Goal: Information Seeking & Learning: Learn about a topic

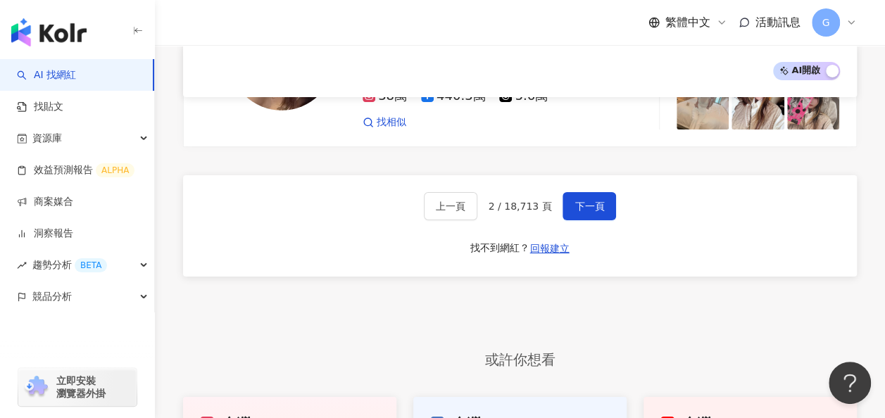
scroll to position [2396, 0]
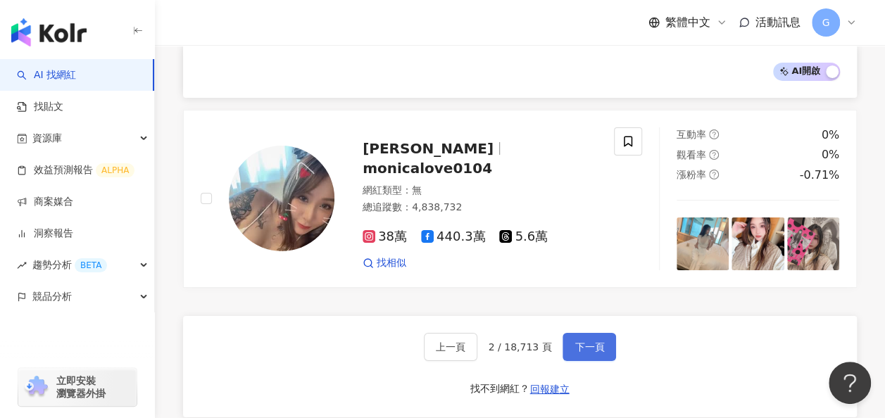
click at [581, 342] on span "下一頁" at bounding box center [590, 347] width 30 height 11
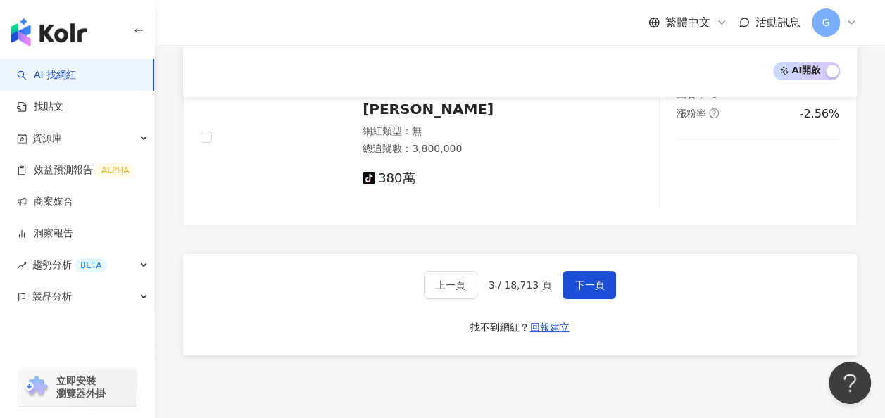
scroll to position [2633, 0]
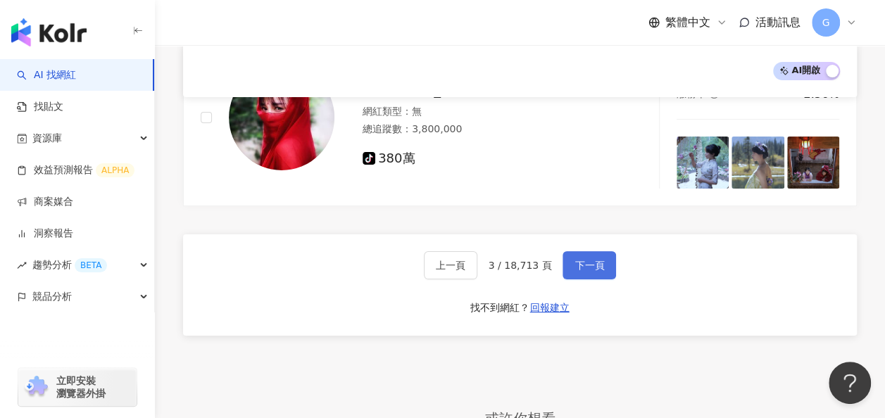
click at [585, 260] on span "下一頁" at bounding box center [590, 265] width 30 height 11
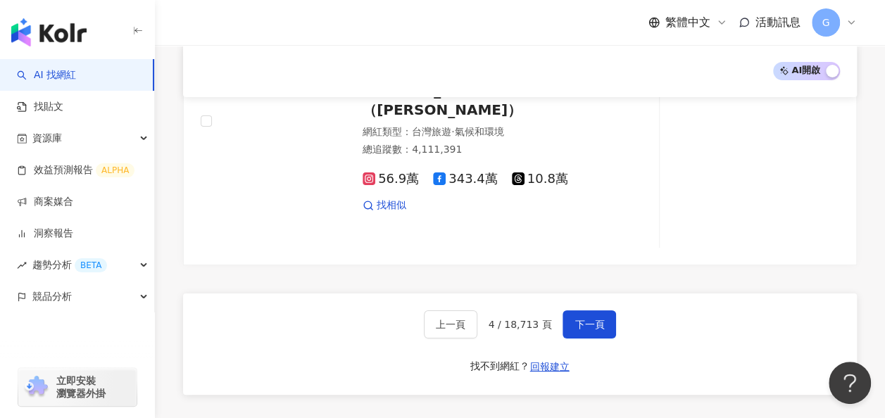
scroll to position [2697, 0]
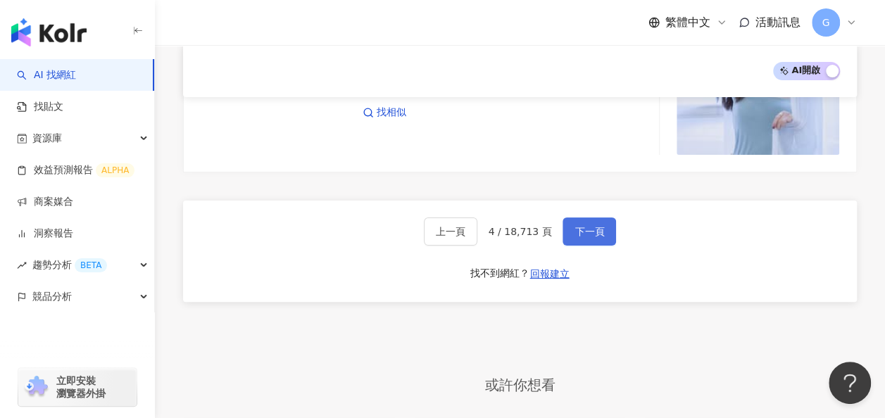
click at [579, 226] on span "下一頁" at bounding box center [590, 231] width 30 height 11
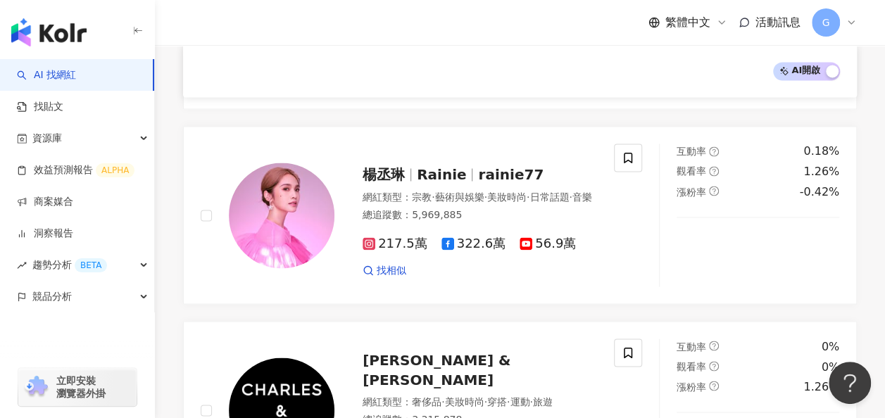
scroll to position [2703, 0]
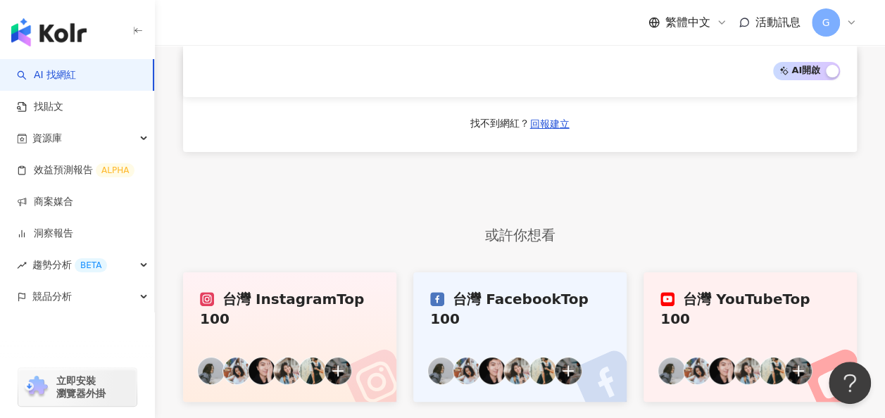
click at [344, 290] on div "台灣 Instagram Top 100" at bounding box center [290, 309] width 180 height 39
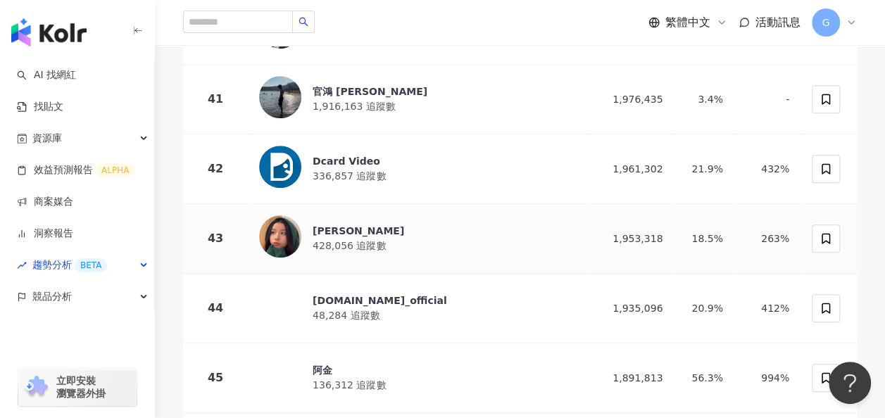
scroll to position [3043, 0]
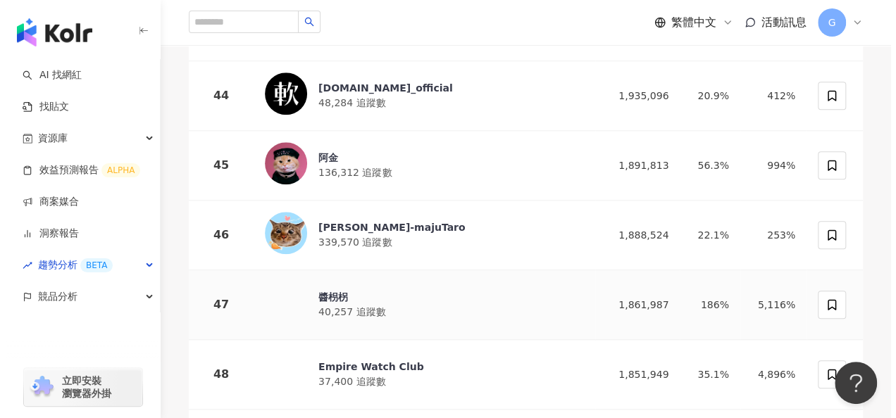
scroll to position [3281, 0]
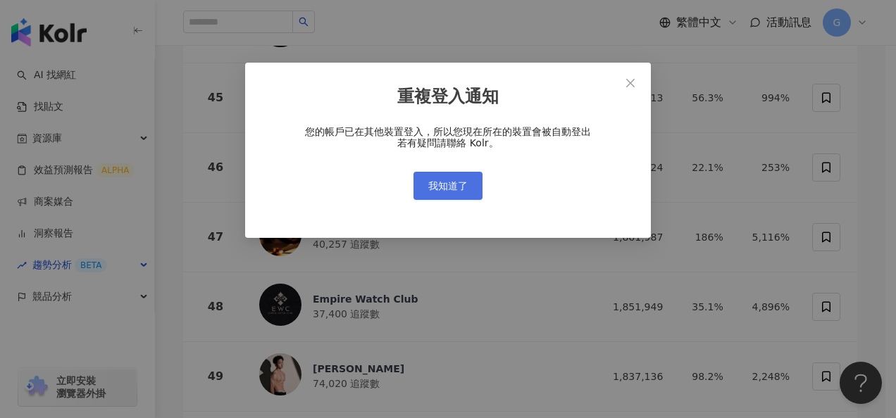
click at [456, 186] on span "我知道了" at bounding box center [447, 185] width 39 height 11
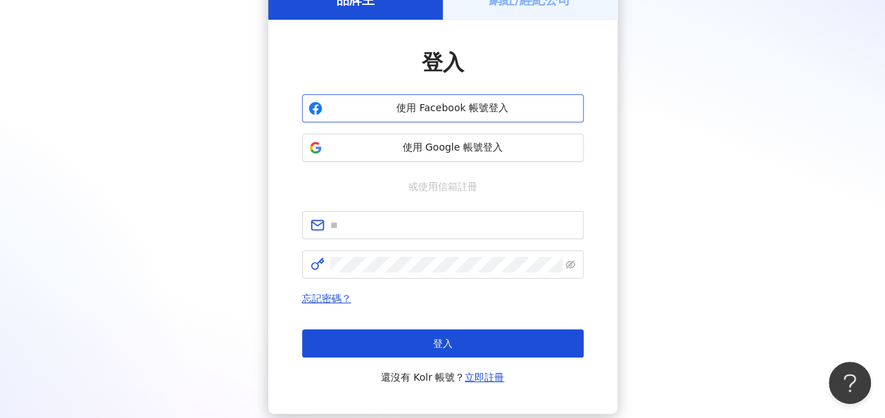
scroll to position [83, 0]
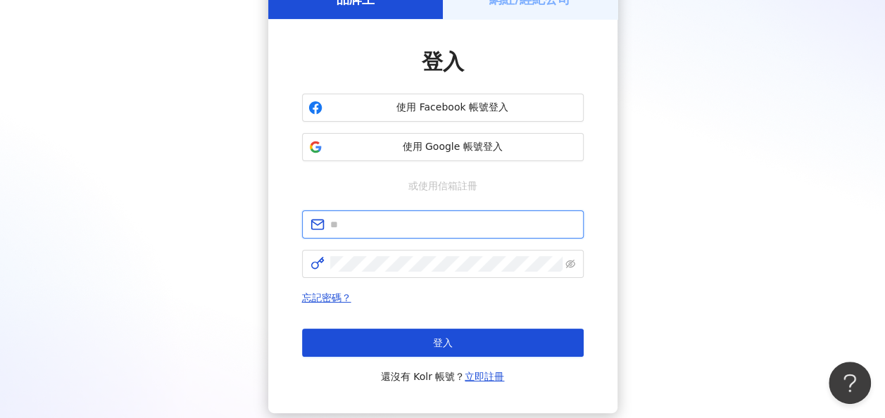
click at [504, 228] on input "text" at bounding box center [452, 224] width 245 height 15
type input "**********"
click button "登入" at bounding box center [443, 343] width 282 height 28
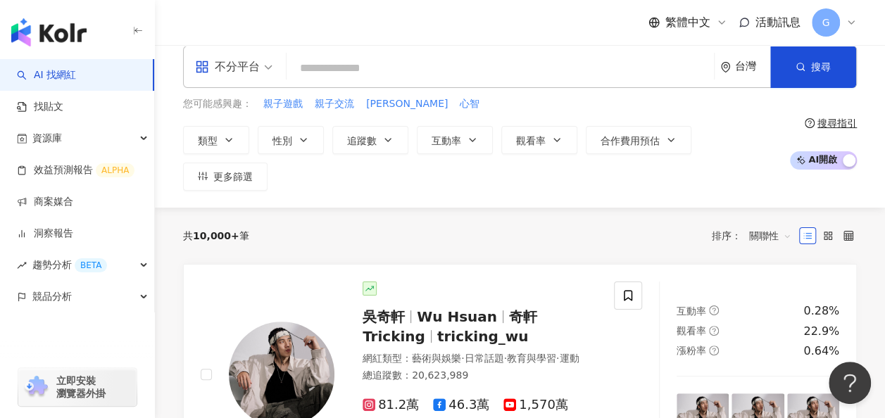
scroll to position [17, 0]
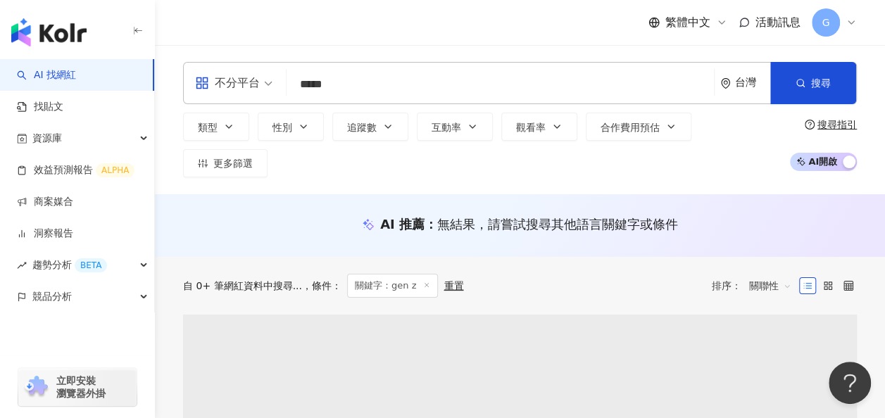
click at [331, 194] on div "AI 推薦 ： 無結果，請嘗試搜尋其他語言關鍵字或條件" at bounding box center [520, 225] width 730 height 63
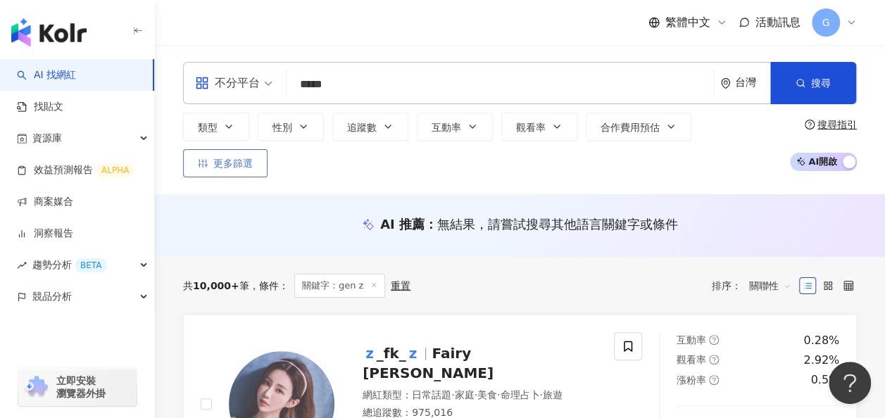
click at [253, 158] on span "更多篩選" at bounding box center [232, 163] width 39 height 11
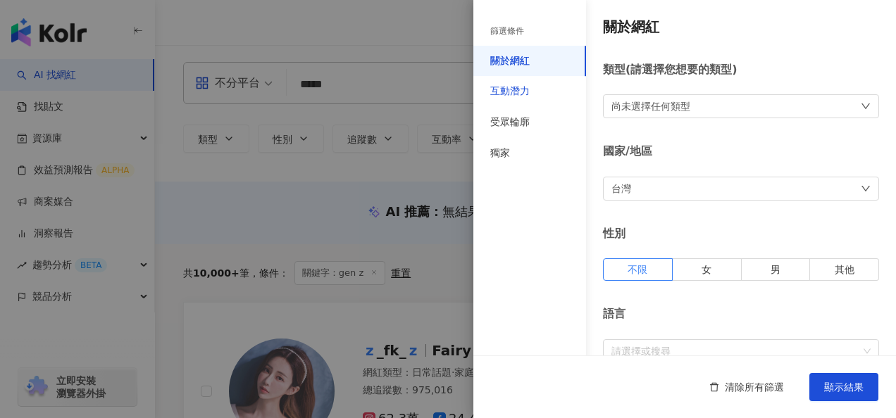
click at [514, 91] on div "互動潛力" at bounding box center [509, 92] width 39 height 14
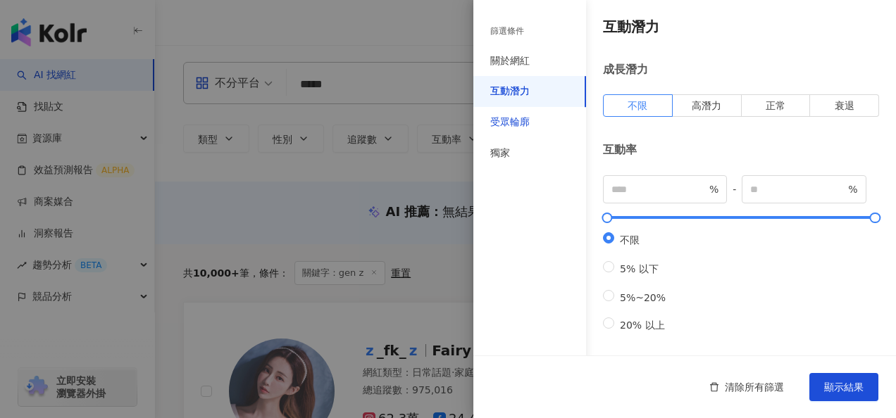
click at [519, 122] on div "受眾輪廓" at bounding box center [509, 123] width 39 height 14
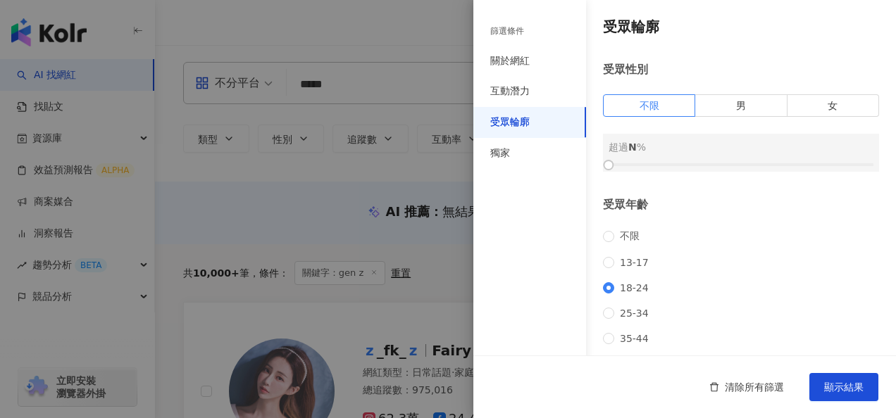
drag, startPoint x: 610, startPoint y: 161, endPoint x: 631, endPoint y: 166, distance: 21.7
click at [631, 166] on div at bounding box center [741, 165] width 265 height 8
click at [543, 154] on div "獨家" at bounding box center [529, 153] width 113 height 31
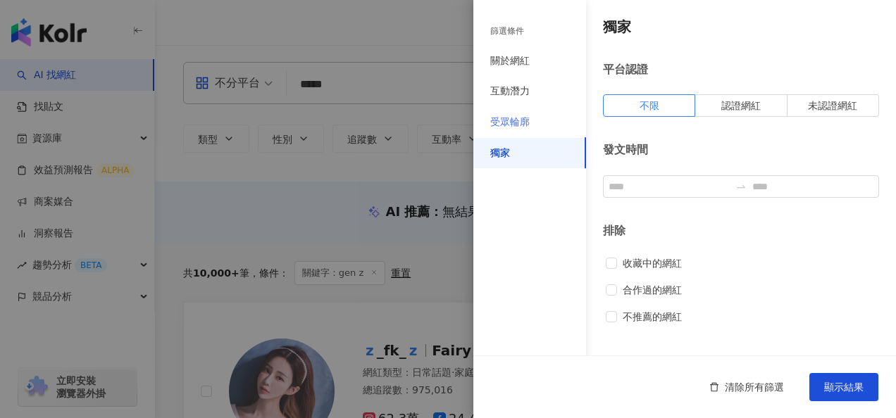
click at [544, 120] on div "受眾輪廓" at bounding box center [529, 122] width 113 height 31
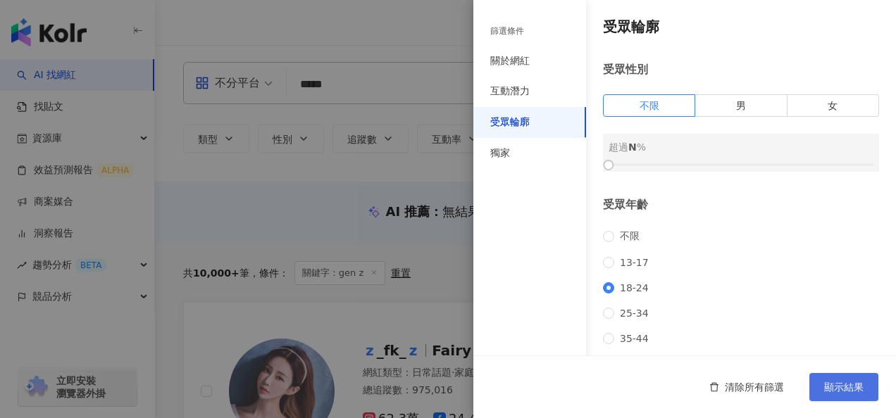
click at [839, 393] on span "顯示結果" at bounding box center [843, 387] width 39 height 11
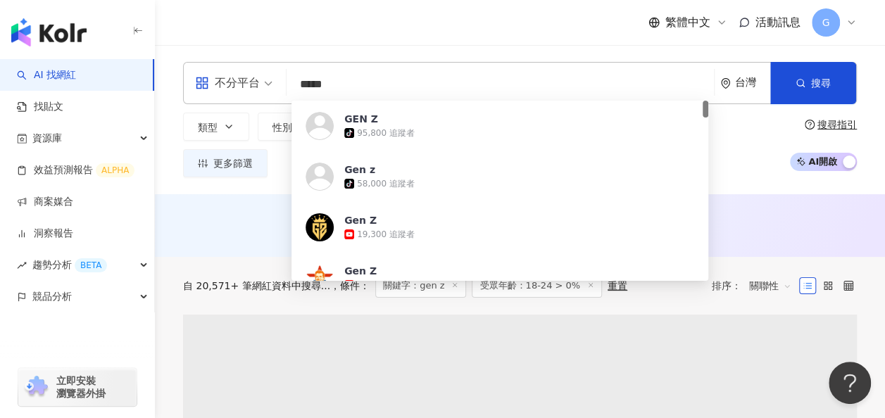
click at [529, 89] on input "*****" at bounding box center [500, 84] width 416 height 27
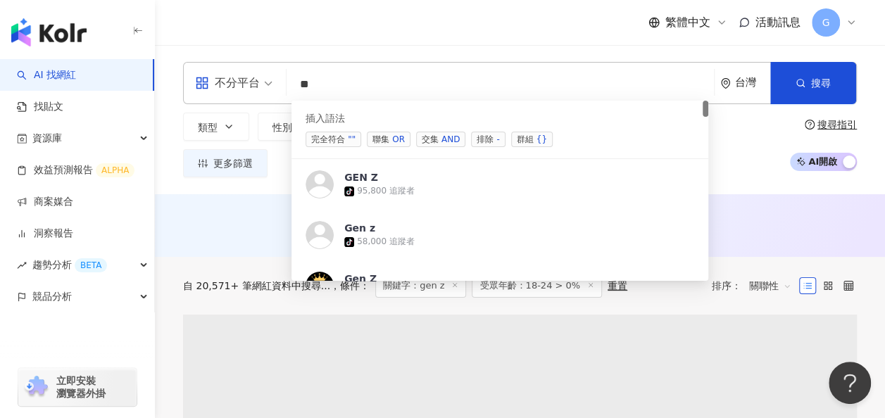
type input "*"
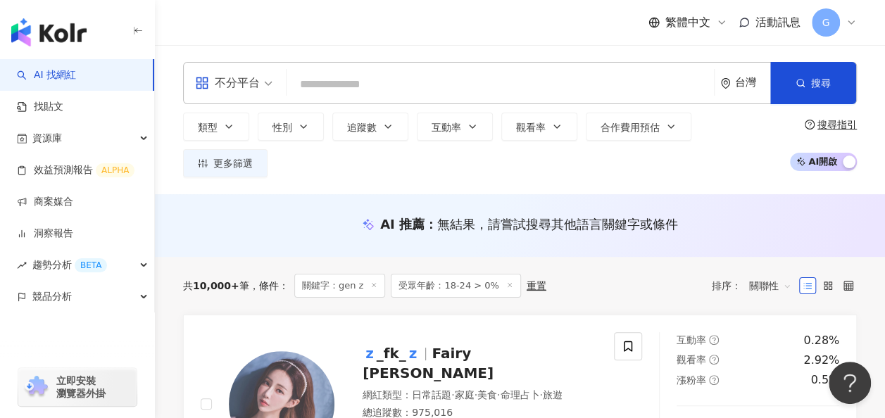
click at [283, 216] on div "AI 推薦 ： 無結果，請嘗試搜尋其他語言關鍵字或條件" at bounding box center [520, 225] width 674 height 18
click at [828, 93] on button "搜尋" at bounding box center [814, 83] width 86 height 42
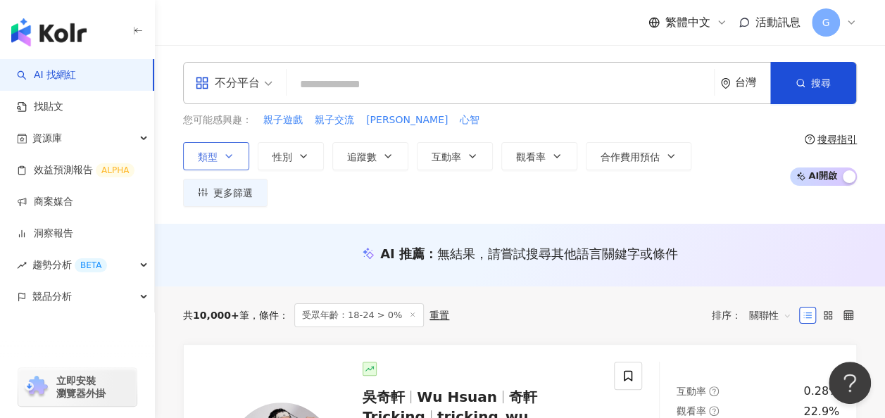
click at [210, 154] on span "類型" at bounding box center [208, 156] width 20 height 11
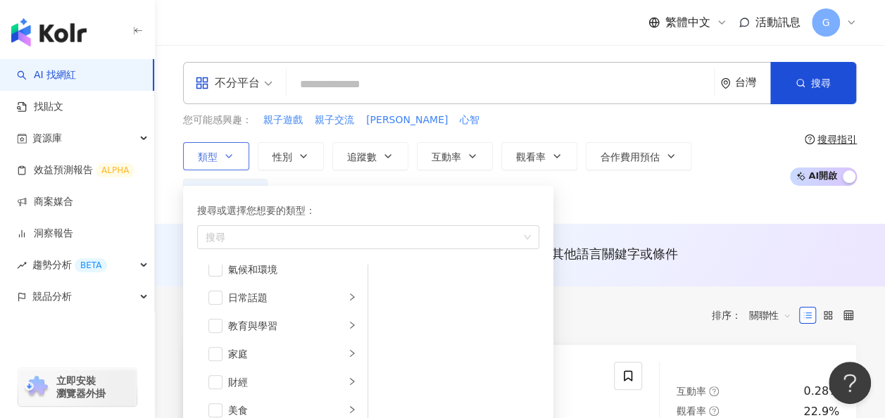
scroll to position [69, 0]
click at [220, 352] on span "button" at bounding box center [216, 354] width 14 height 14
click at [217, 349] on span "button" at bounding box center [216, 354] width 14 height 14
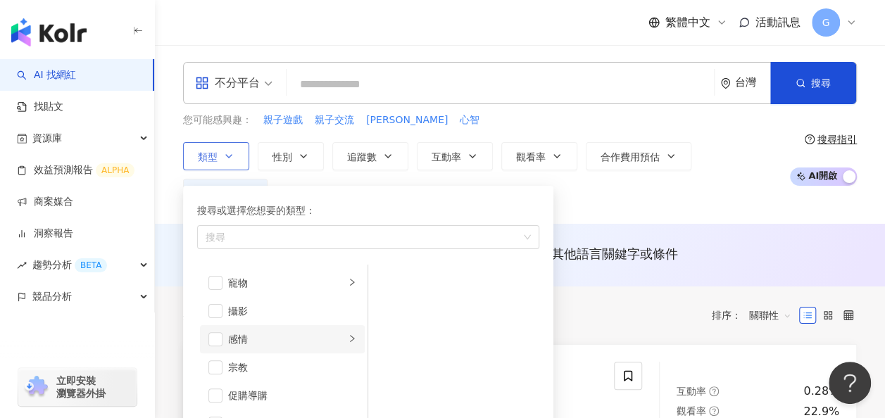
click at [332, 335] on div "感情" at bounding box center [286, 339] width 117 height 15
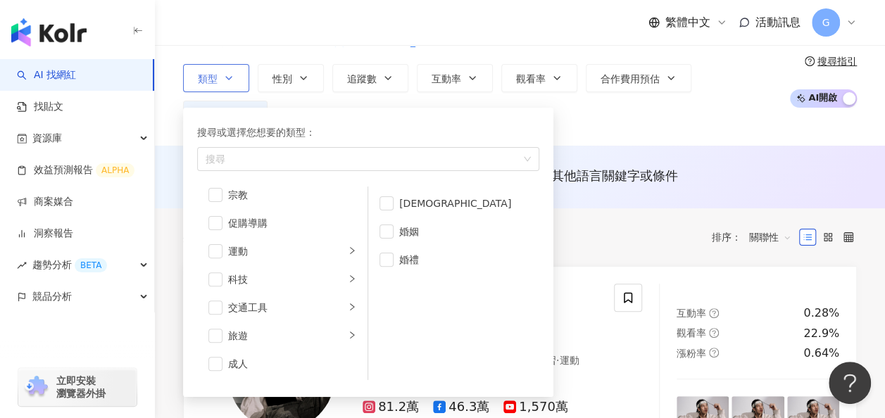
scroll to position [77, 0]
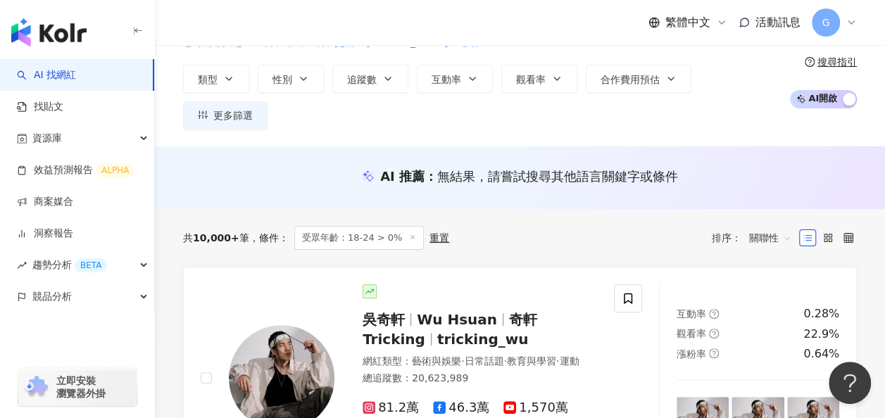
click at [172, 168] on div "AI 推薦 ： 無結果，請嘗試搜尋其他語言關鍵字或條件" at bounding box center [520, 181] width 730 height 26
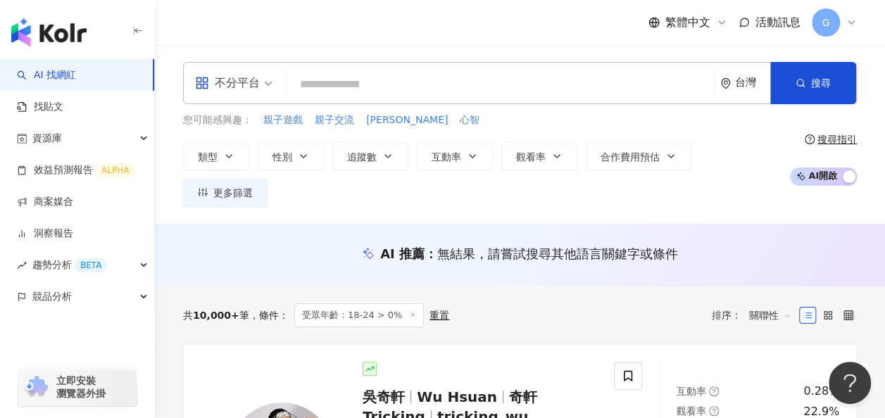
click at [840, 134] on div "搜尋指引 AI 開啟 AI 關閉" at bounding box center [822, 160] width 69 height 52
click at [835, 134] on div "搜尋指引" at bounding box center [837, 139] width 39 height 11
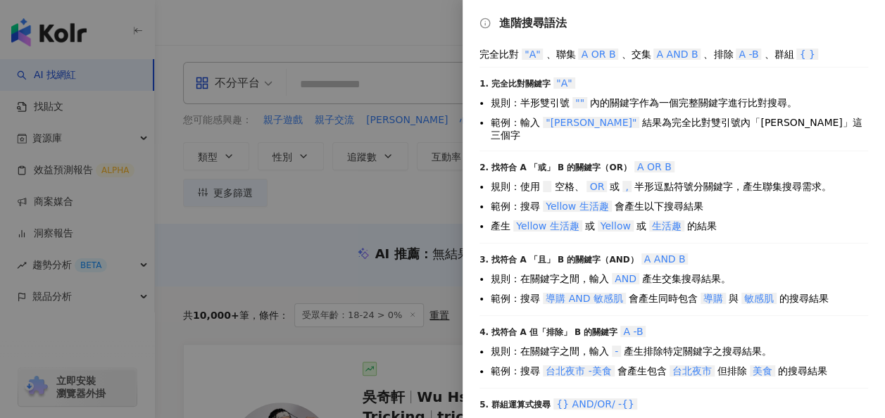
click at [409, 192] on div at bounding box center [442, 209] width 885 height 418
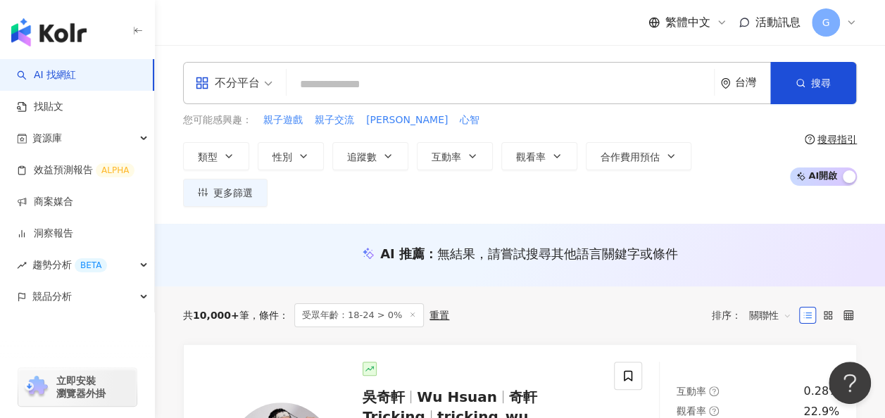
click at [699, 304] on div "共 10,000+ 筆 條件 ： 受眾年齡：18-24 > 0% 重置 排序： 關聯性" at bounding box center [520, 316] width 674 height 24
click at [859, 245] on div "AI 推薦 ： 無結果，請嘗試搜尋其他語言關鍵字或條件" at bounding box center [520, 258] width 730 height 26
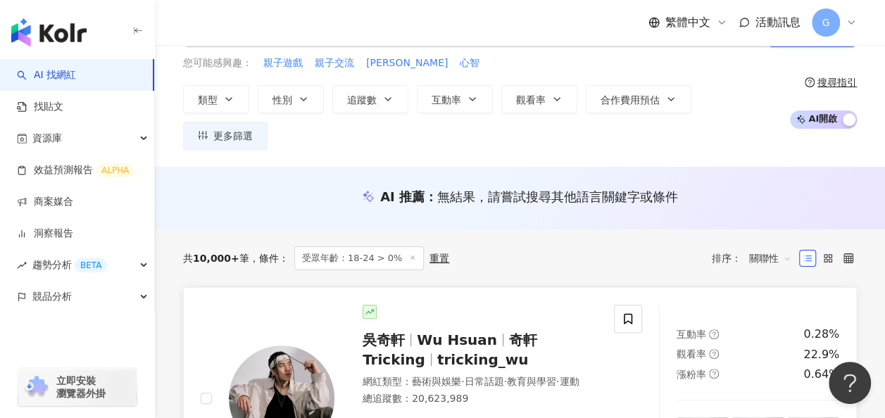
scroll to position [70, 0]
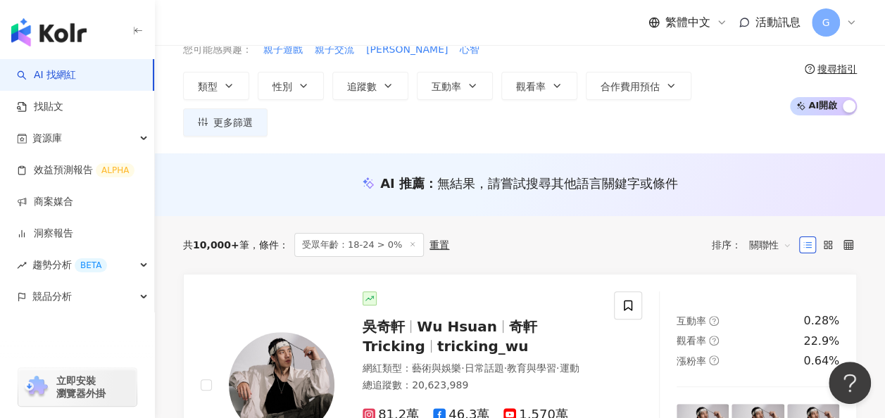
click at [786, 234] on span "關聯性" at bounding box center [771, 245] width 42 height 23
click at [788, 234] on span "關聯性" at bounding box center [771, 245] width 42 height 23
click at [430, 240] on div "重置" at bounding box center [440, 245] width 20 height 11
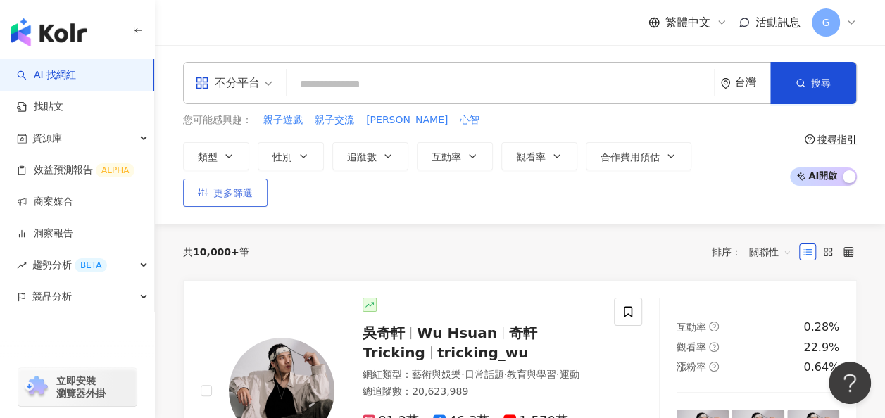
click at [253, 187] on span "更多篩選" at bounding box center [232, 192] width 39 height 11
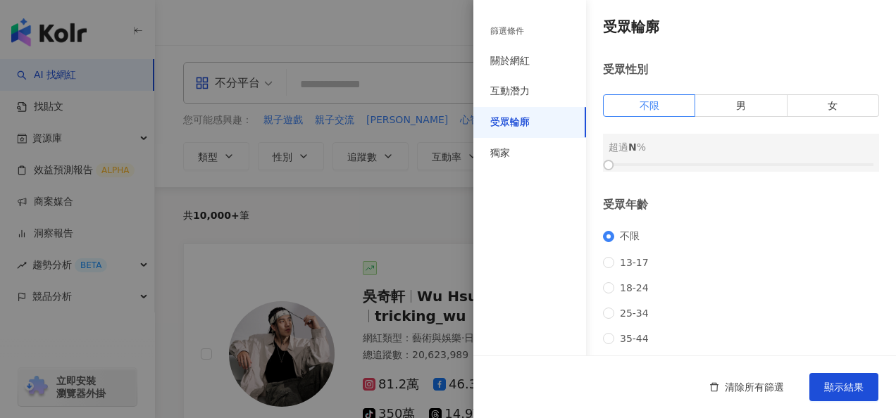
click at [432, 216] on div at bounding box center [448, 209] width 896 height 418
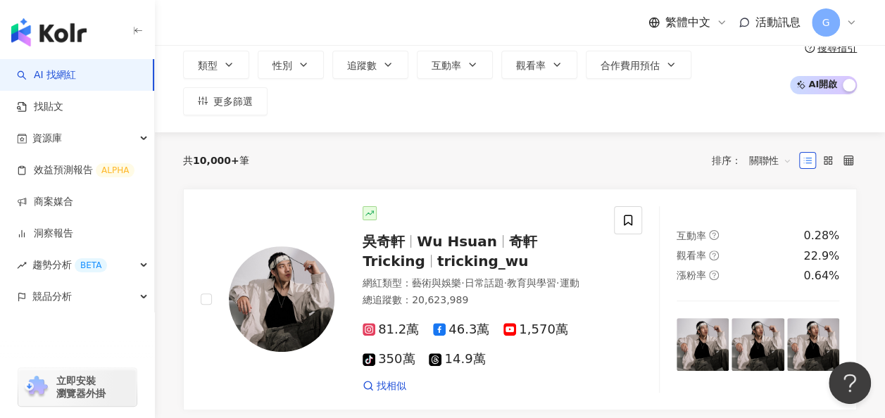
scroll to position [90, 0]
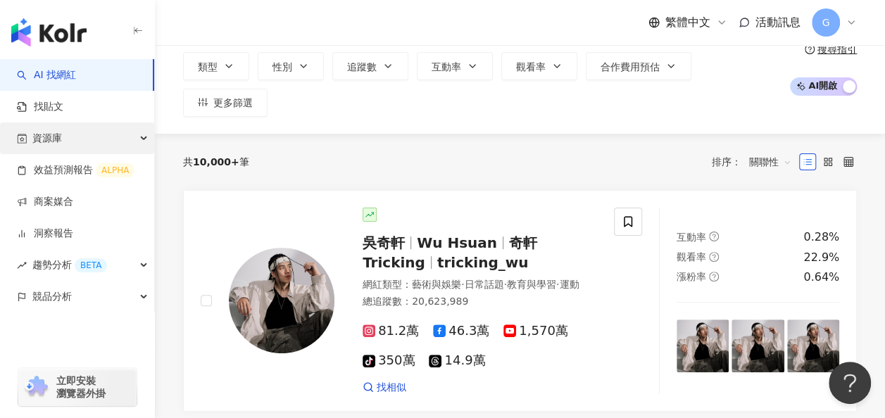
click at [142, 139] on icon "button" at bounding box center [145, 139] width 7 height 0
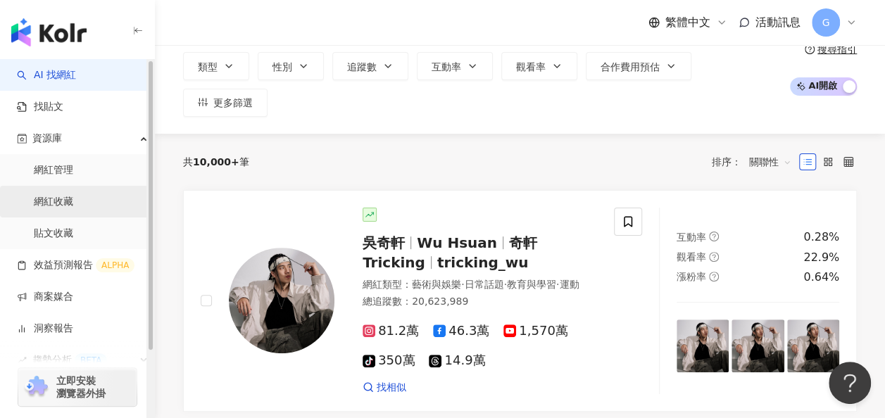
click at [73, 195] on link "網紅收藏" at bounding box center [53, 202] width 39 height 14
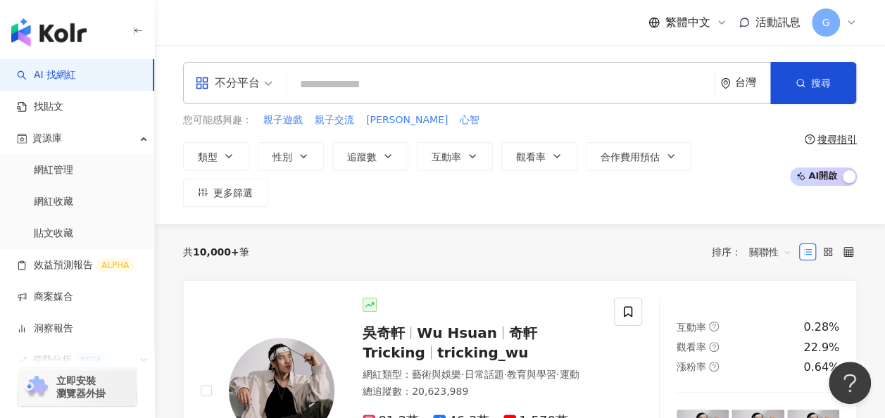
click at [623, 52] on div "不分平台 台灣 搜尋 您可能感興趣： 親子遊戲 親子交流 顯欽 心智 類型 性別 追蹤數 互動率 觀看率 合作費用預估 更多篩選 搜尋指引 AI 開啟 AI …" at bounding box center [520, 134] width 730 height 179
click at [856, 25] on icon at bounding box center [851, 22] width 11 height 11
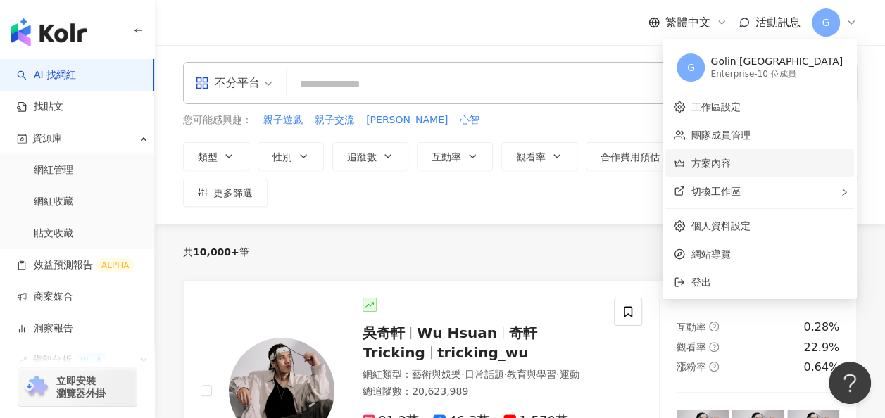
click at [730, 168] on link "方案內容" at bounding box center [710, 163] width 39 height 11
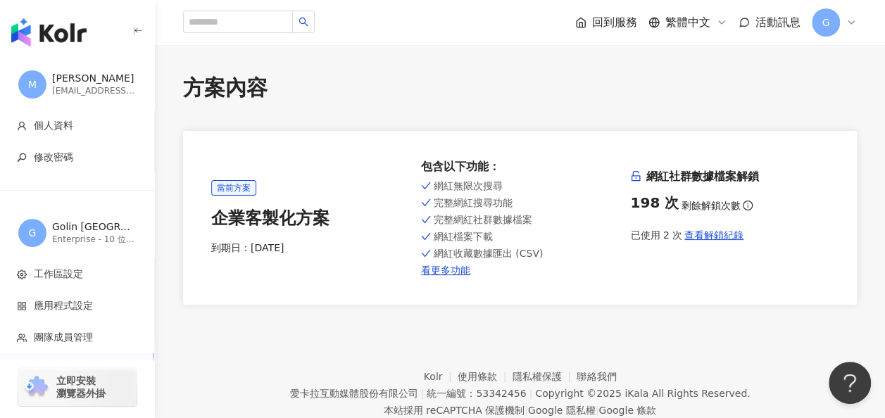
click at [630, 280] on div "當前方案 企業客製化方案 到期日： [DATE] 包含以下功能 ： 網紅無限次搜尋 完整網紅搜尋功能 完整網紅社群數據檔案 網紅檔案下載 網紅收藏數據匯出 (…" at bounding box center [520, 218] width 674 height 174
click at [802, 389] on footer "Kolr 使用條款 隱私權保護 聯絡我們 愛卡拉互動媒體股份有限公司 | 統一編號：53342456 | Copyright © 2025 iKala All…" at bounding box center [520, 383] width 730 height 156
click at [621, 29] on span "回到服務" at bounding box center [614, 22] width 45 height 15
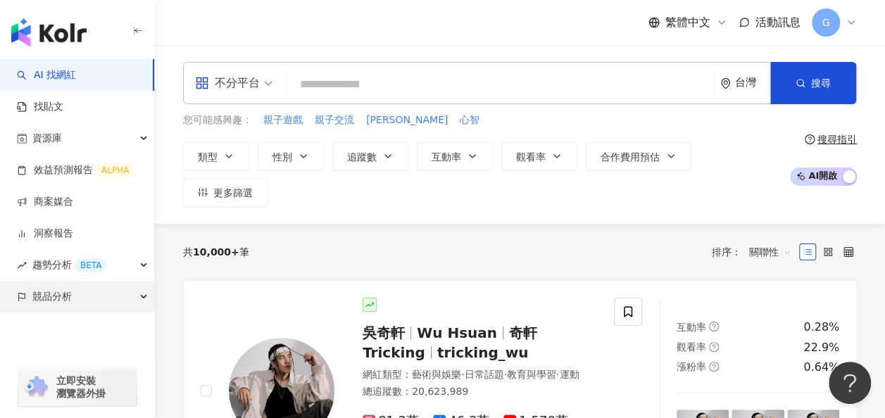
click at [137, 294] on div "競品分析" at bounding box center [77, 297] width 154 height 32
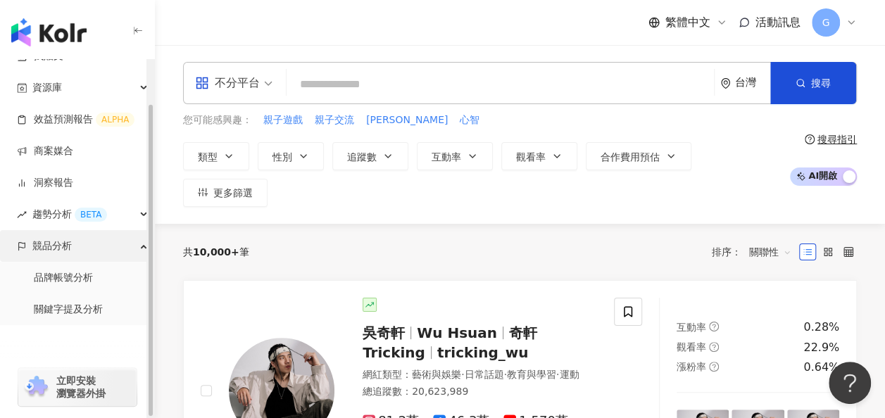
scroll to position [50, 0]
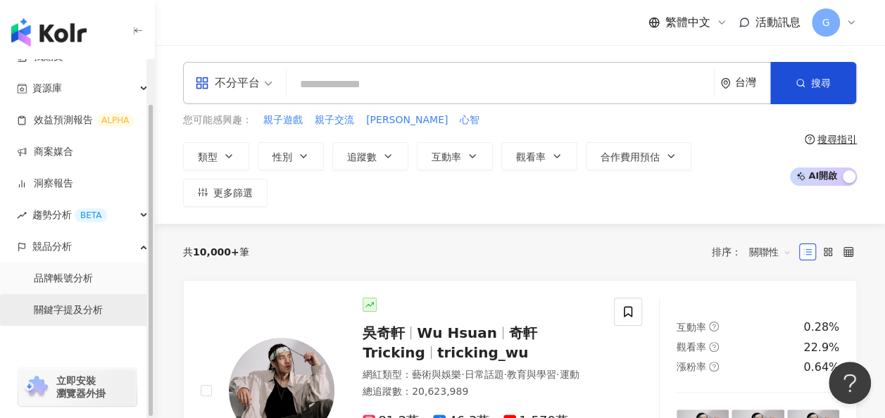
click at [103, 304] on link "關鍵字提及分析" at bounding box center [68, 311] width 69 height 14
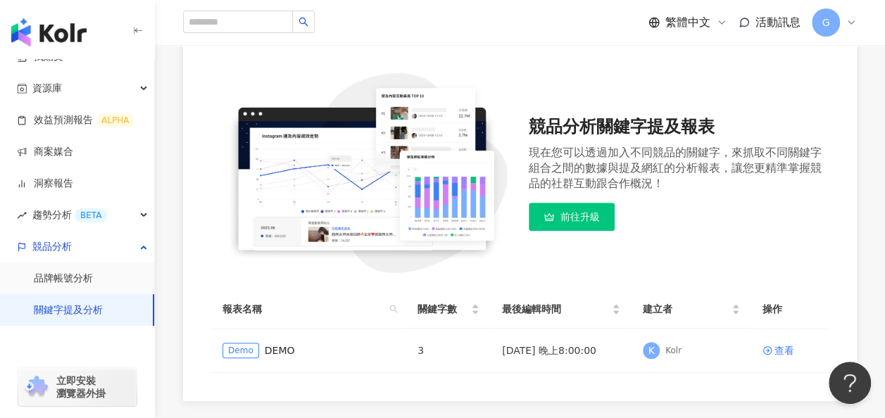
scroll to position [141, 0]
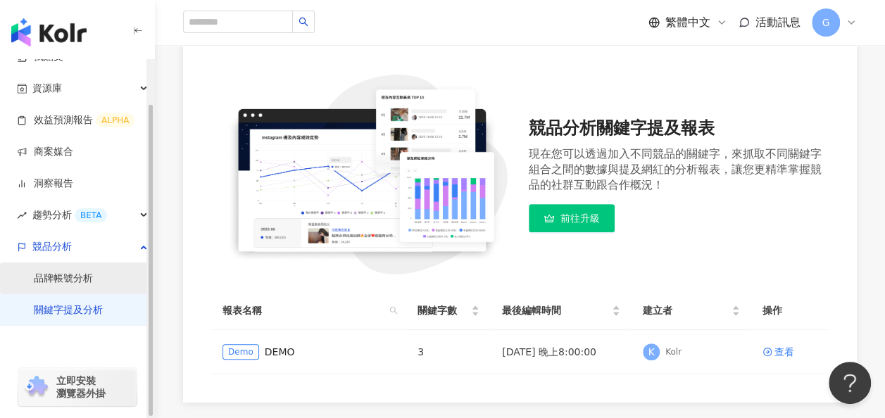
click at [92, 286] on link "品牌帳號分析" at bounding box center [63, 279] width 59 height 14
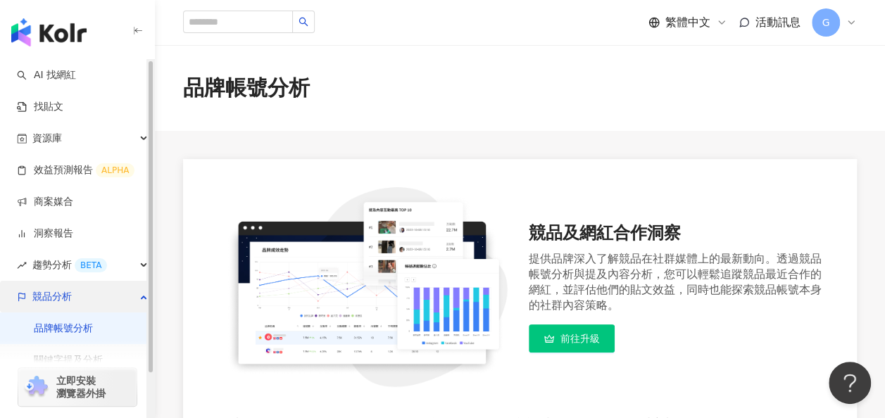
scroll to position [1, 0]
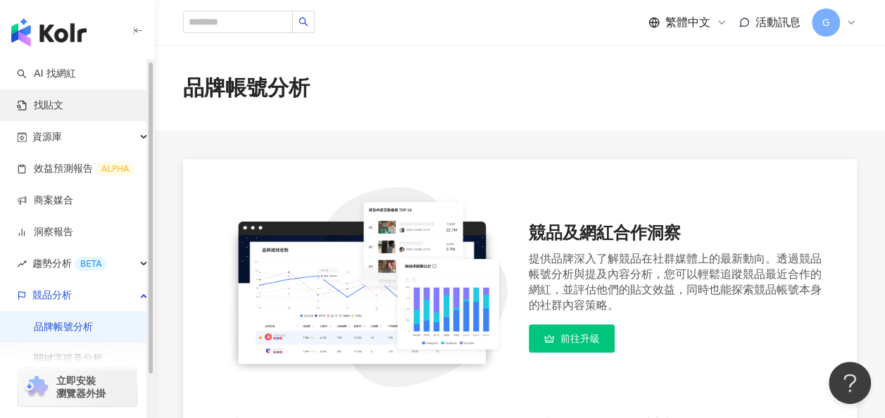
click at [63, 110] on link "找貼文" at bounding box center [40, 106] width 46 height 14
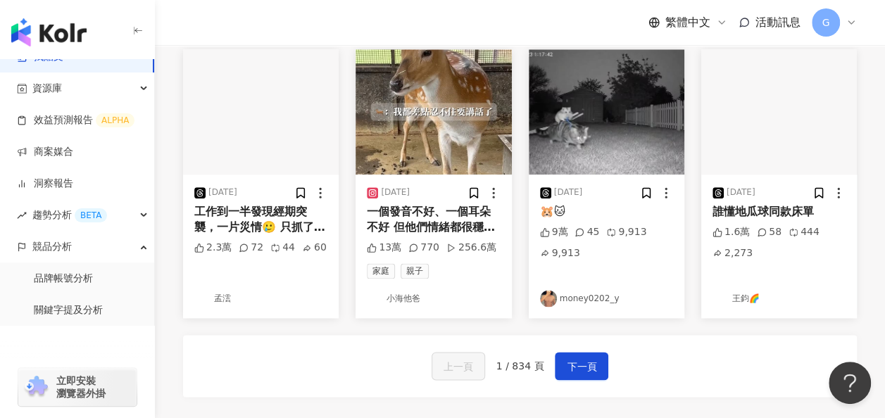
scroll to position [751, 0]
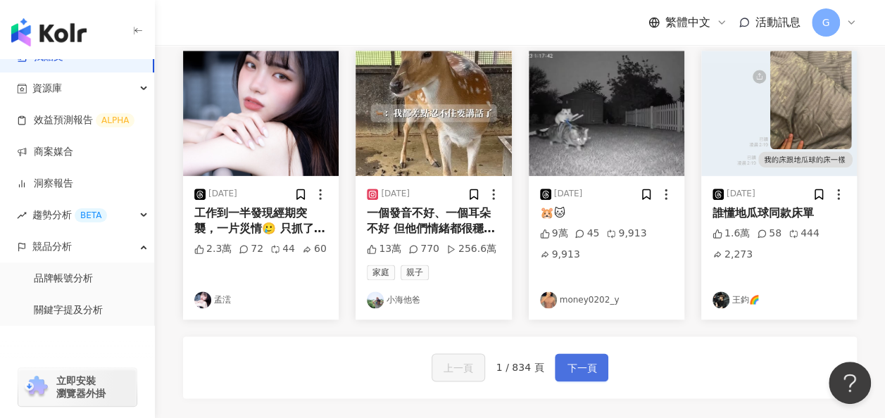
click at [576, 369] on span "下一頁" at bounding box center [582, 368] width 30 height 17
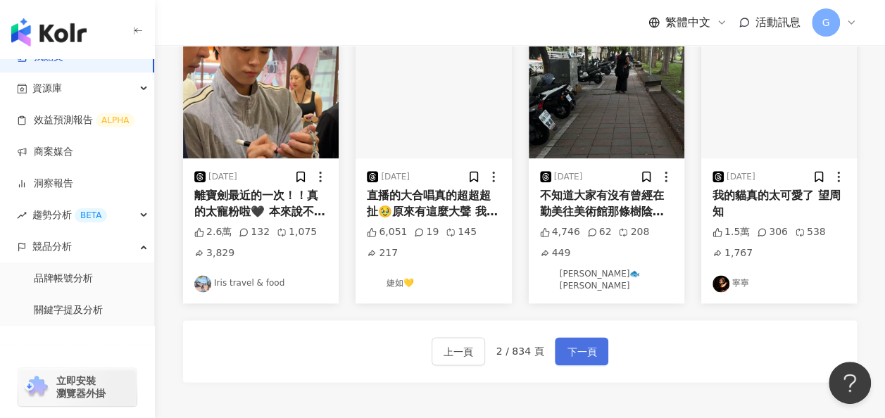
scroll to position [745, 0]
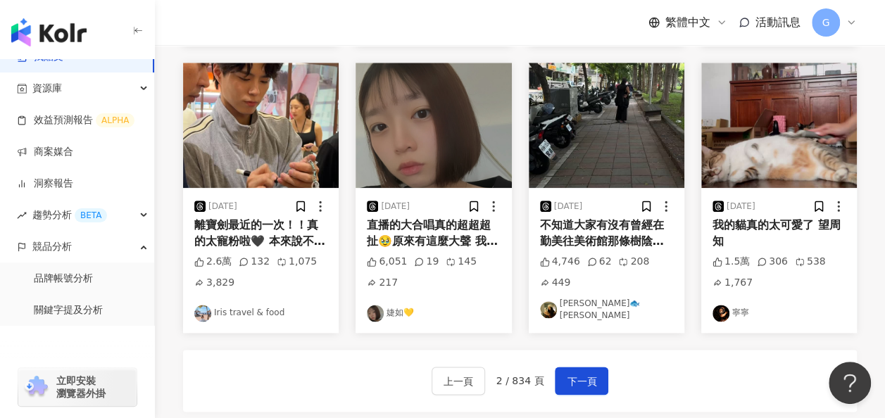
click at [863, 254] on div "[DATE] 我的貓真的太可愛了 望周知 1.5萬 306 538 1,767 [GEOGRAPHIC_DATA]" at bounding box center [779, 198] width 173 height 270
click at [595, 367] on button "下一頁" at bounding box center [582, 381] width 54 height 28
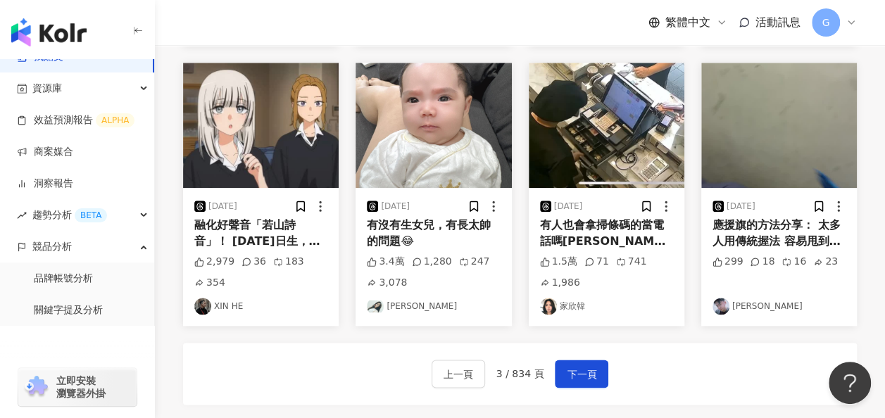
drag, startPoint x: 695, startPoint y: 369, endPoint x: 618, endPoint y: 386, distance: 77.9
click at [695, 369] on div "上一頁 3 / 834 頁 下一頁" at bounding box center [520, 374] width 674 height 62
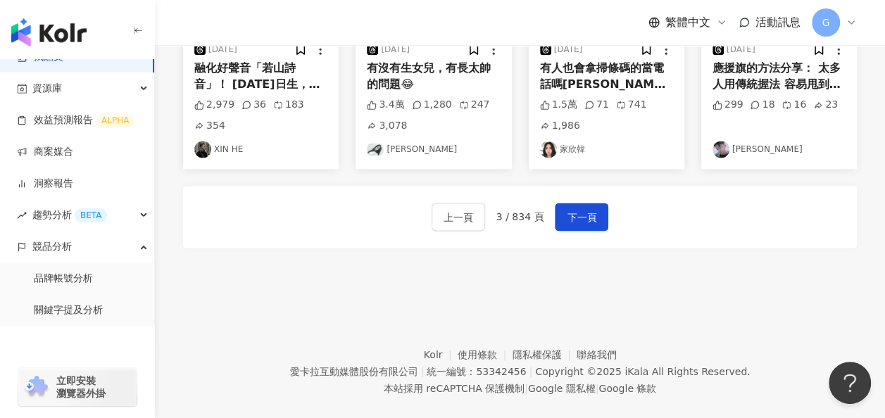
scroll to position [916, 0]
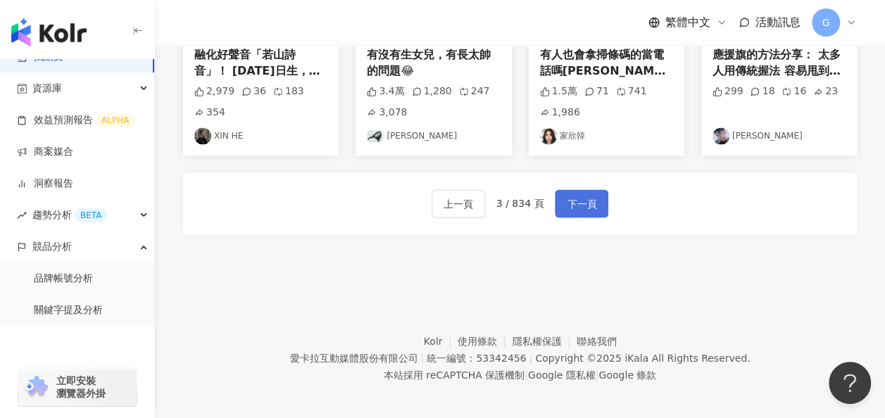
click at [588, 196] on span "下一頁" at bounding box center [582, 204] width 30 height 17
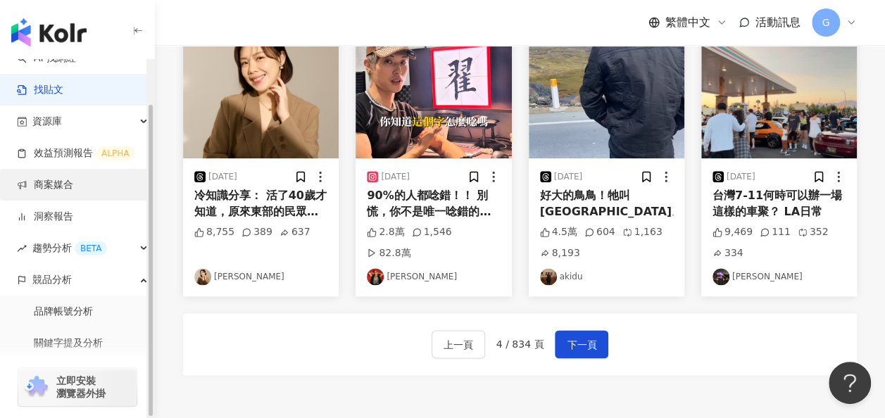
scroll to position [0, 0]
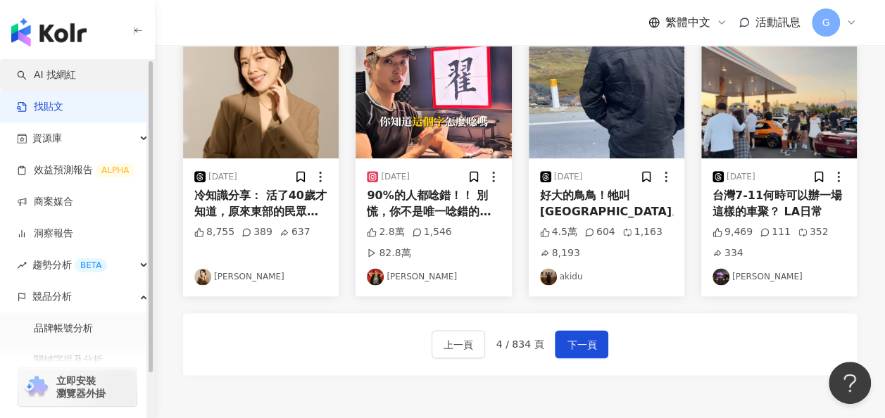
click at [76, 73] on link "AI 找網紅" at bounding box center [46, 75] width 59 height 14
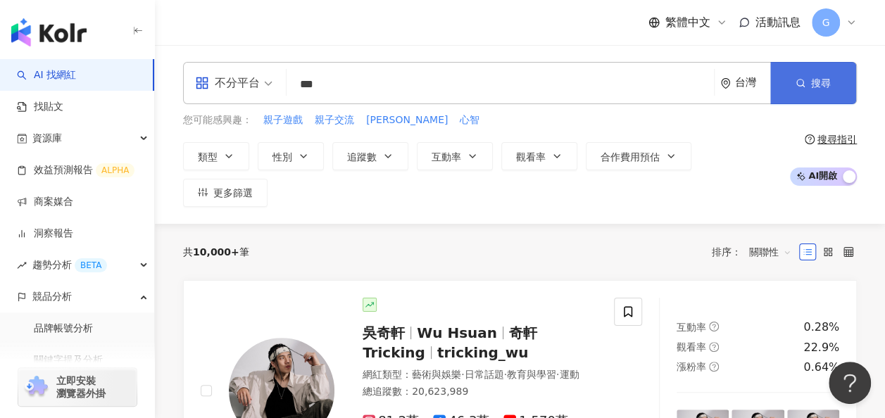
click at [830, 89] on span "搜尋" at bounding box center [821, 82] width 20 height 11
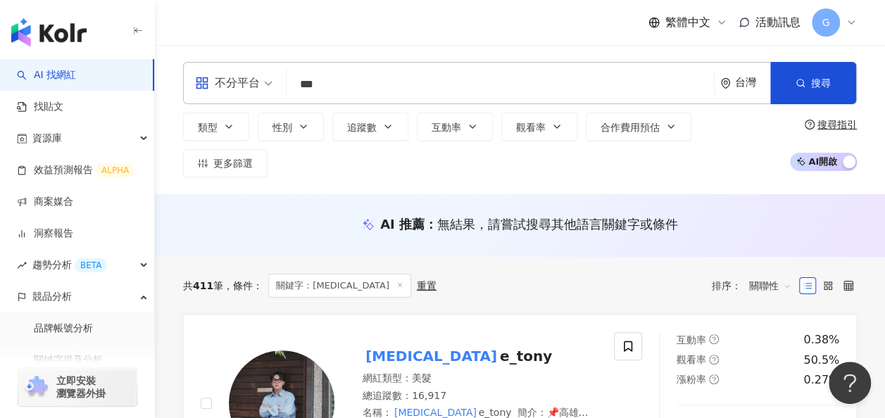
click at [394, 86] on input "***" at bounding box center [500, 84] width 416 height 27
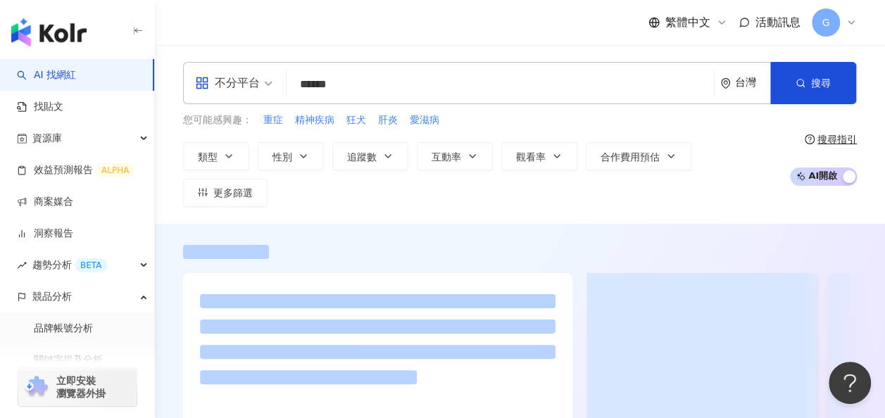
click at [319, 86] on input "******" at bounding box center [500, 84] width 416 height 27
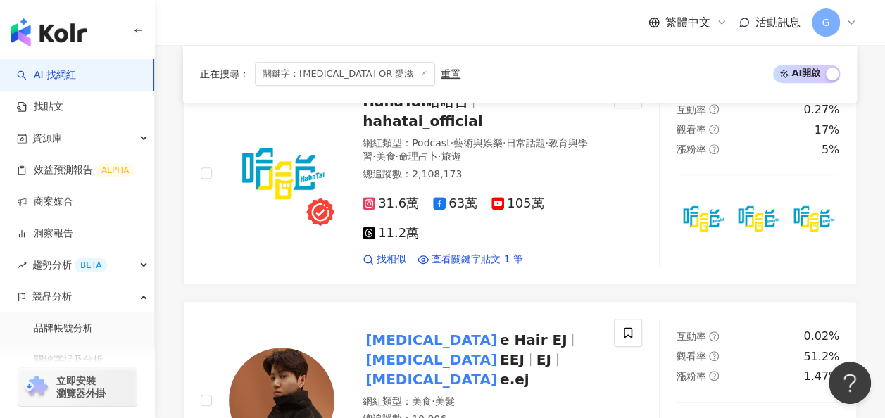
scroll to position [211, 0]
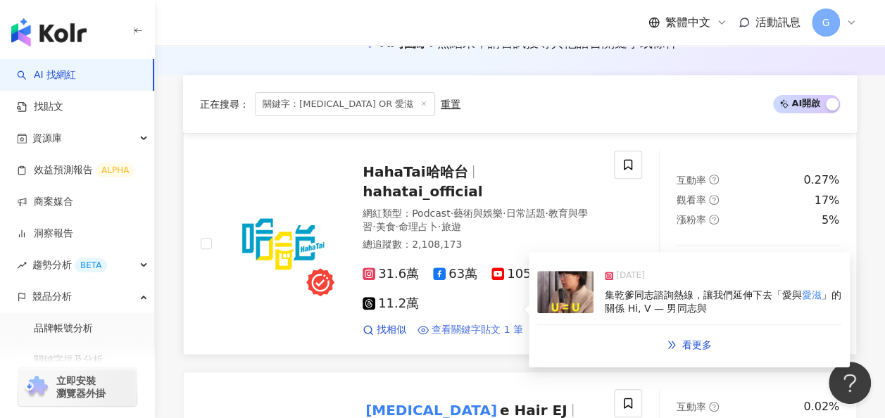
click at [490, 323] on span "查看關鍵字貼文 1 筆" at bounding box center [478, 330] width 92 height 14
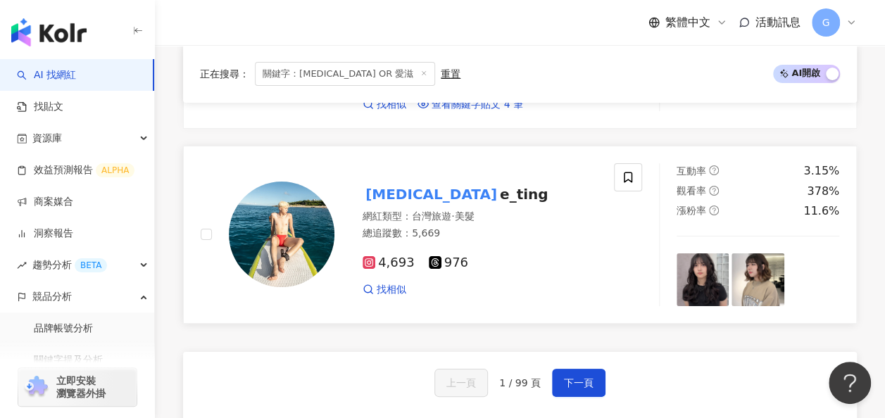
scroll to position [2677, 0]
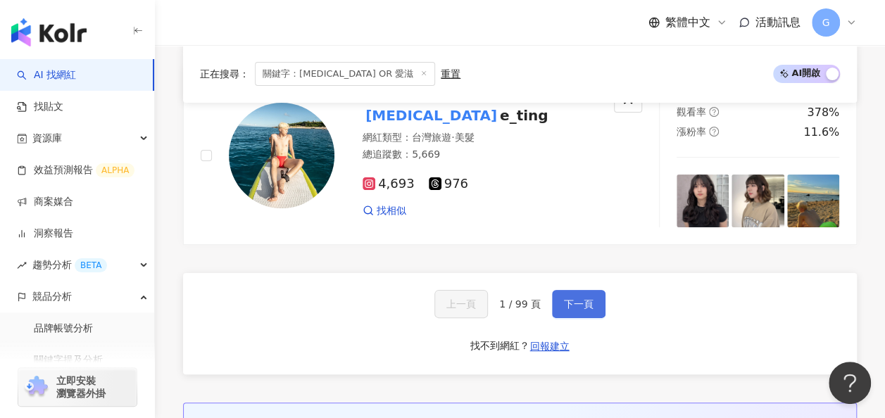
click at [580, 290] on button "下一頁" at bounding box center [579, 304] width 54 height 28
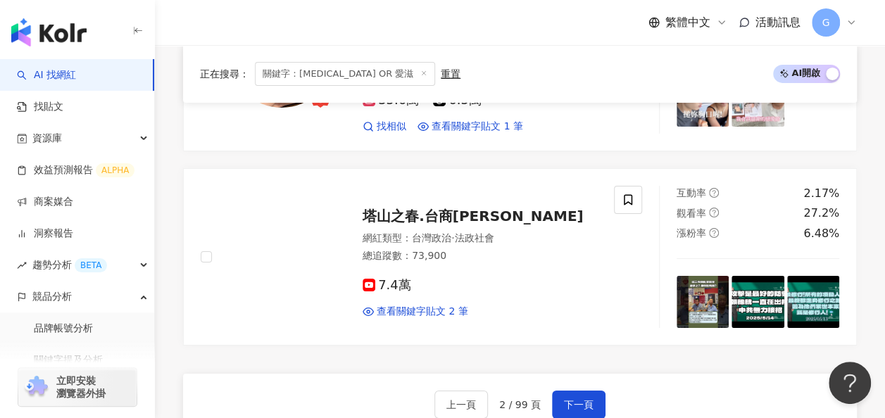
scroll to position [2370, 0]
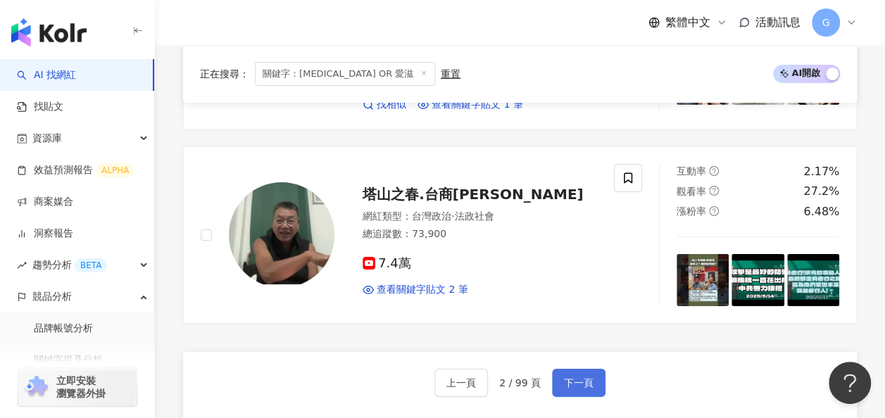
click at [585, 378] on span "下一頁" at bounding box center [579, 383] width 30 height 11
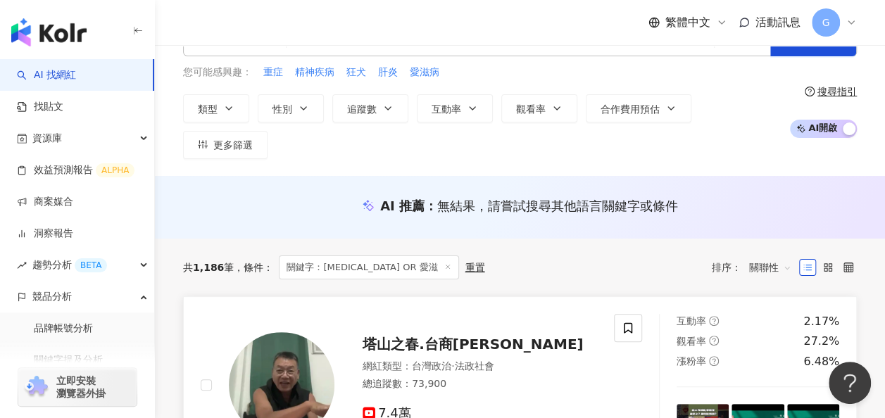
scroll to position [70, 0]
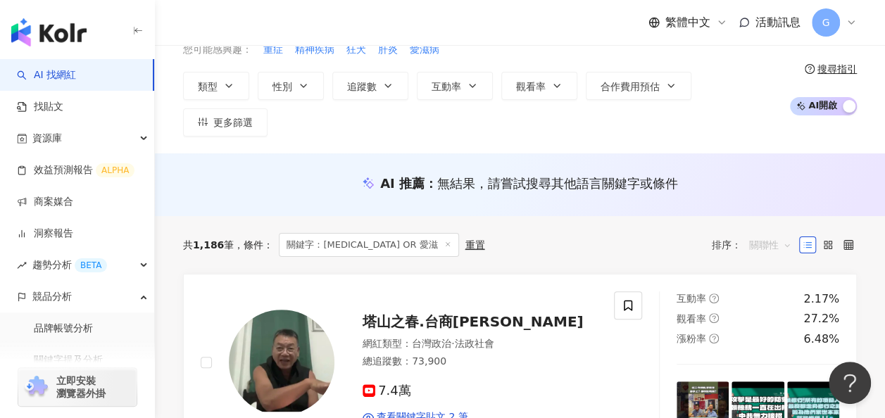
click at [782, 234] on span "關聯性" at bounding box center [771, 245] width 42 height 23
click at [766, 267] on div "追蹤數" at bounding box center [770, 260] width 35 height 15
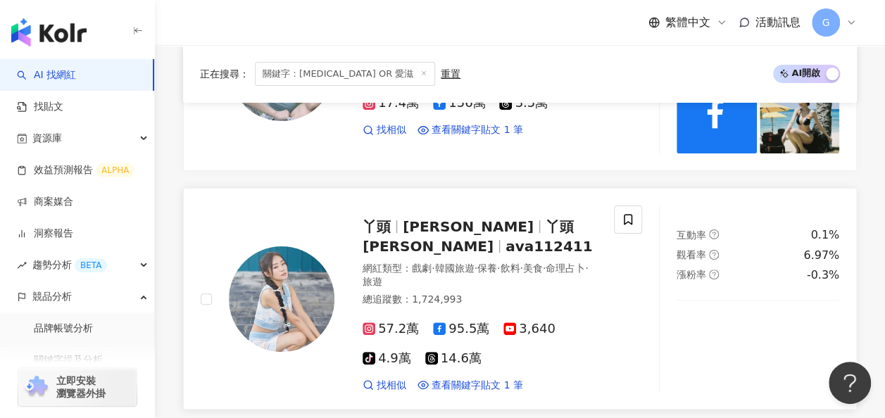
scroll to position [2747, 0]
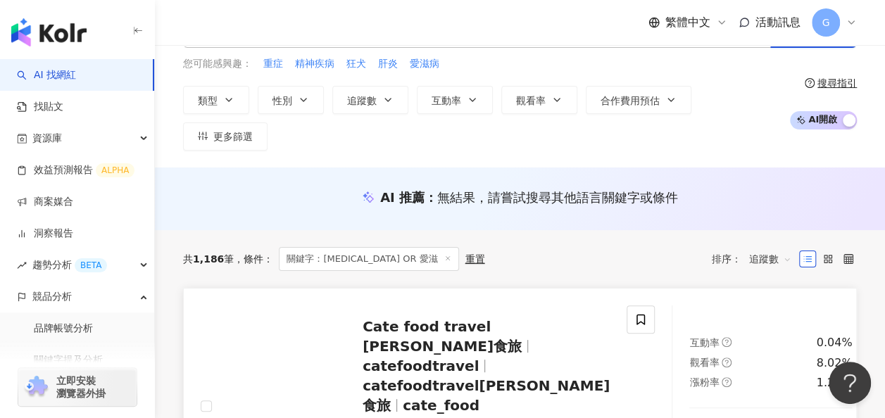
scroll to position [0, 0]
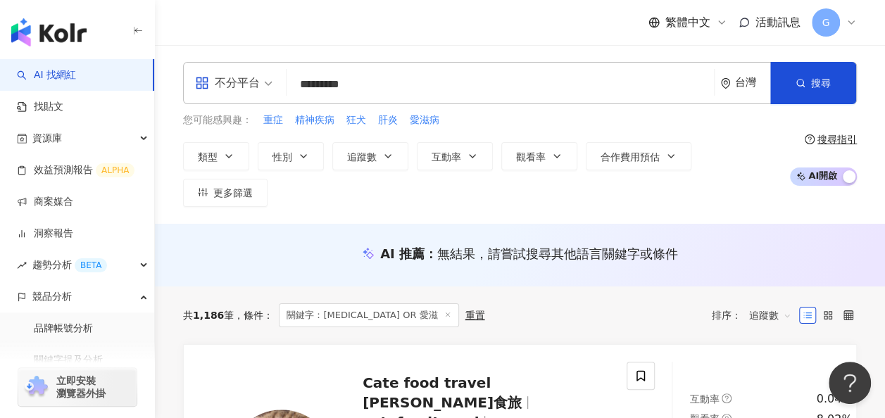
click at [405, 90] on input "*********" at bounding box center [500, 84] width 416 height 27
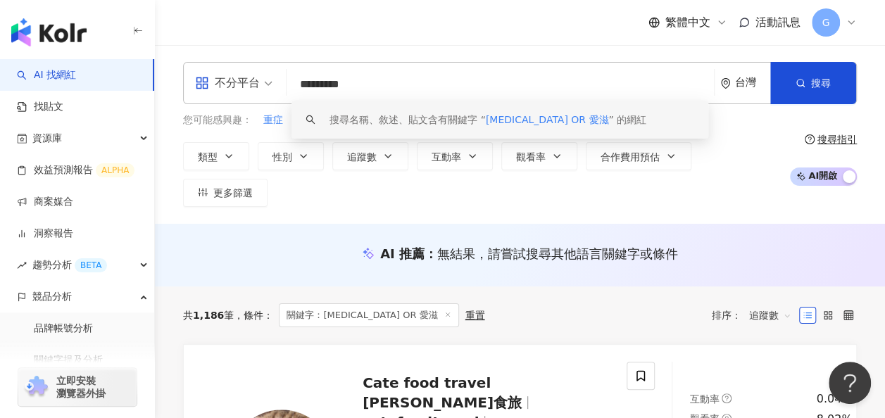
click at [823, 134] on div "搜尋指引" at bounding box center [837, 139] width 39 height 11
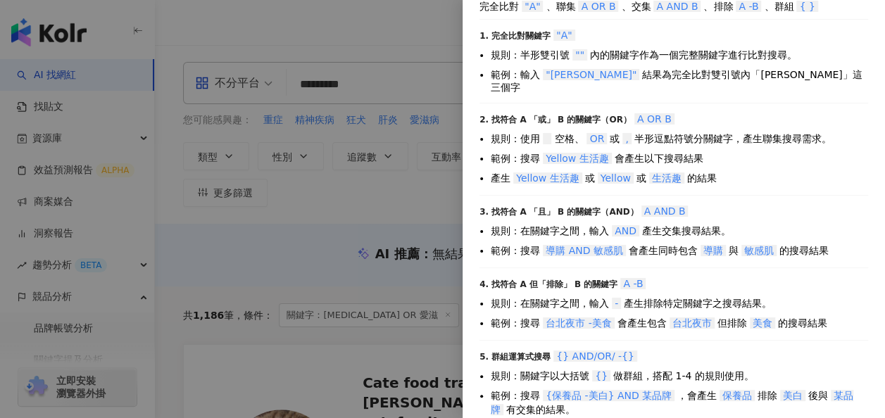
scroll to position [70, 0]
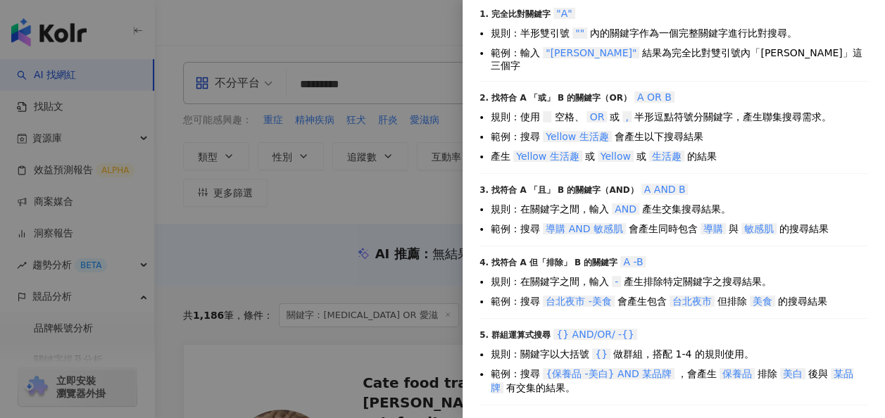
click at [385, 81] on div at bounding box center [442, 209] width 885 height 418
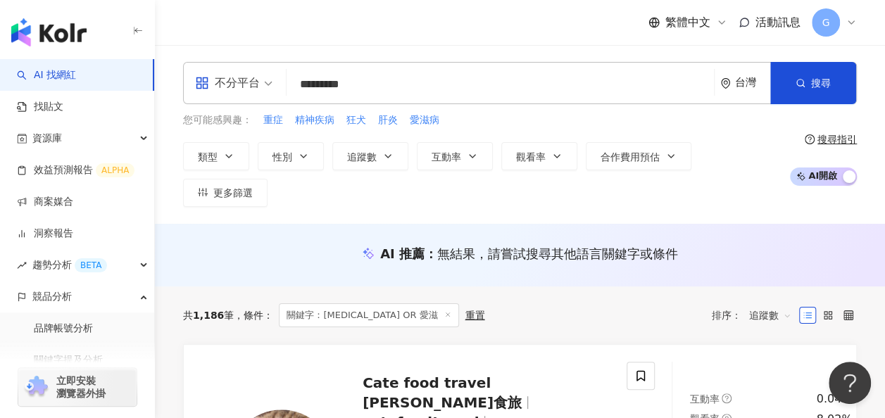
click at [384, 82] on input "*********" at bounding box center [500, 84] width 416 height 27
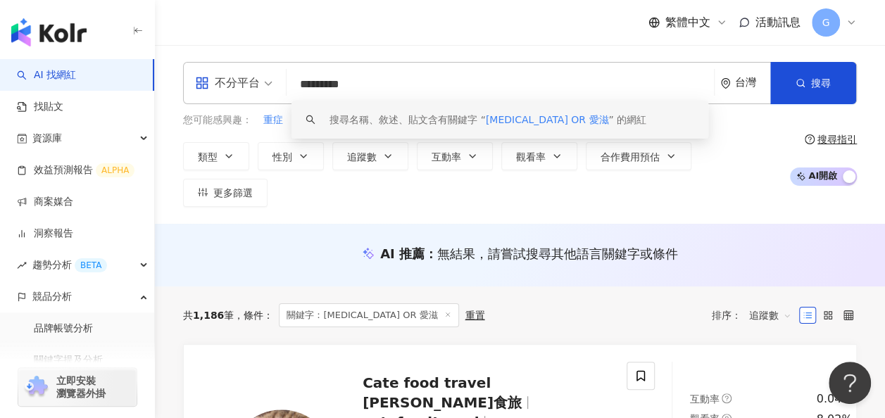
click at [294, 89] on input "*********" at bounding box center [500, 84] width 416 height 27
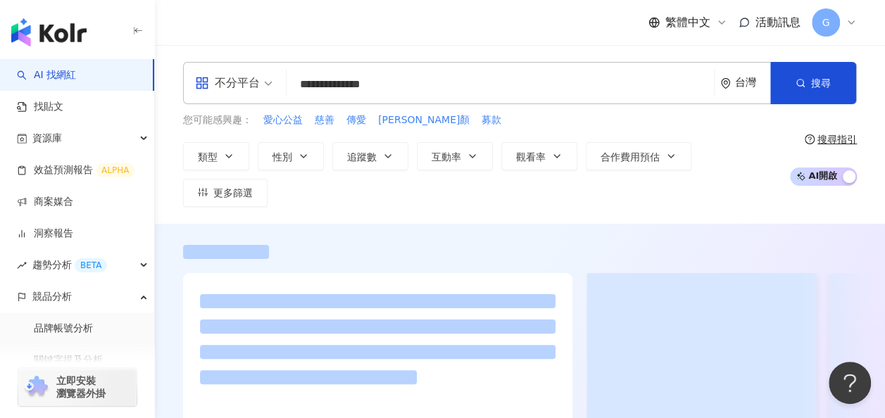
click at [835, 134] on div "搜尋指引" at bounding box center [837, 139] width 39 height 11
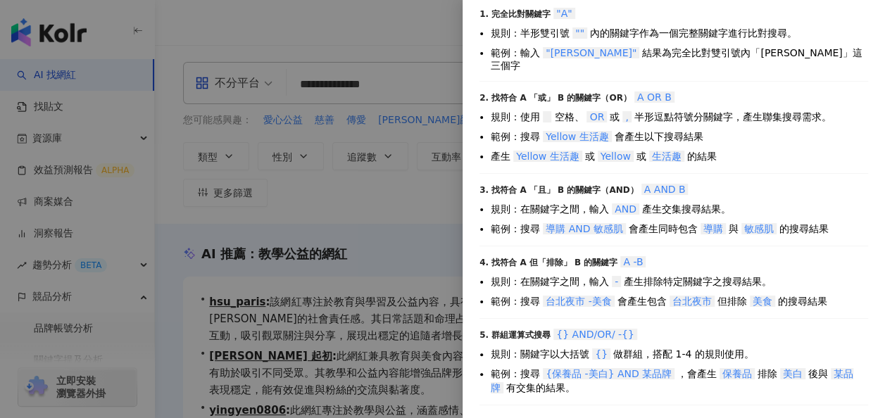
click at [385, 207] on div at bounding box center [442, 209] width 885 height 418
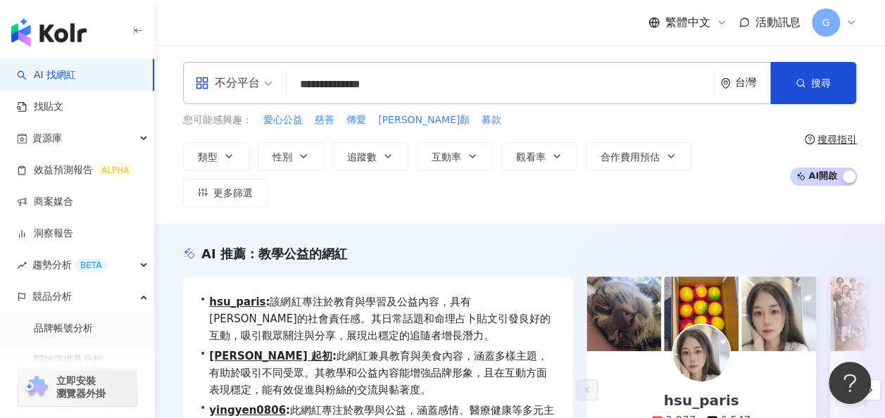
click at [837, 134] on div "搜尋指引" at bounding box center [837, 139] width 39 height 11
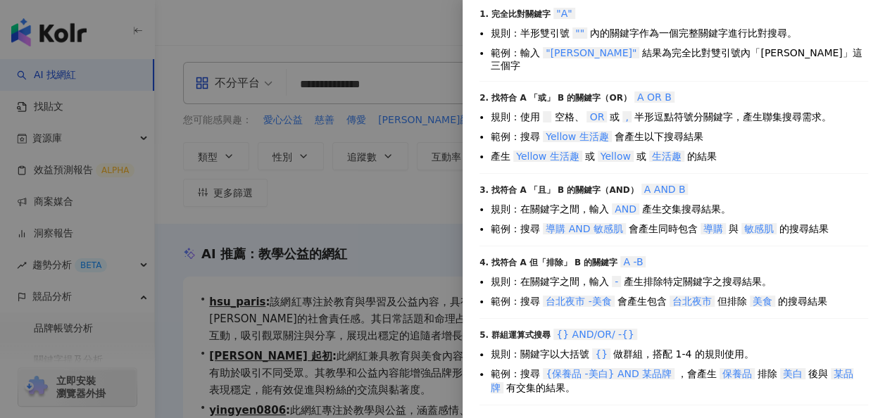
click at [332, 77] on div at bounding box center [442, 209] width 885 height 418
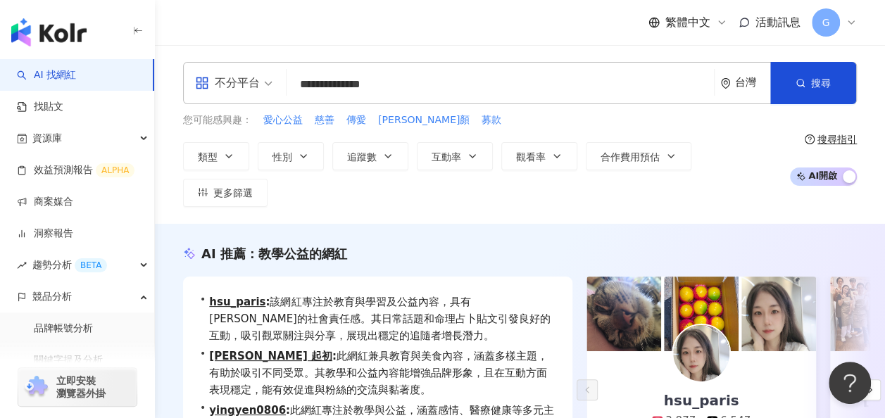
click at [332, 85] on input "**********" at bounding box center [500, 84] width 416 height 27
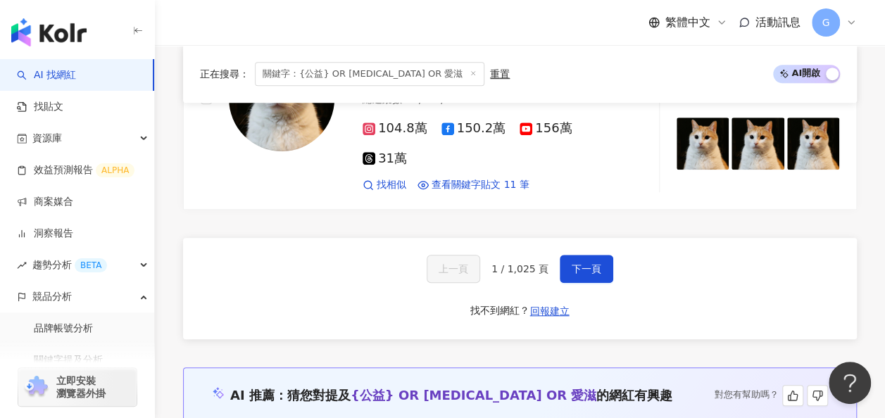
scroll to position [3170, 0]
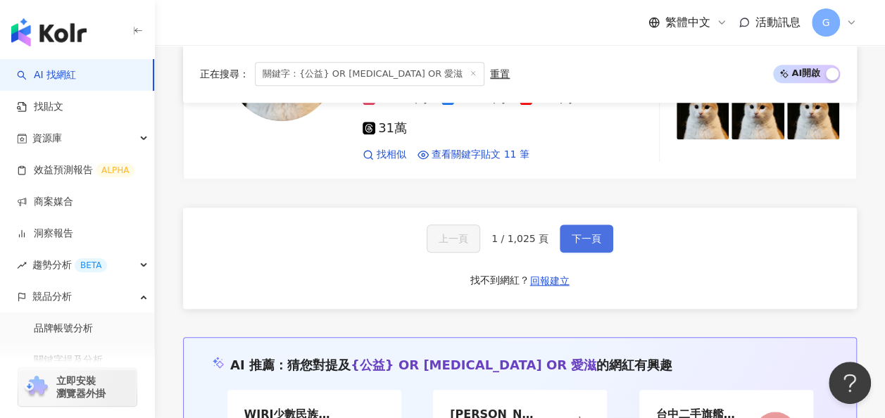
click at [582, 233] on span "下一頁" at bounding box center [587, 238] width 30 height 11
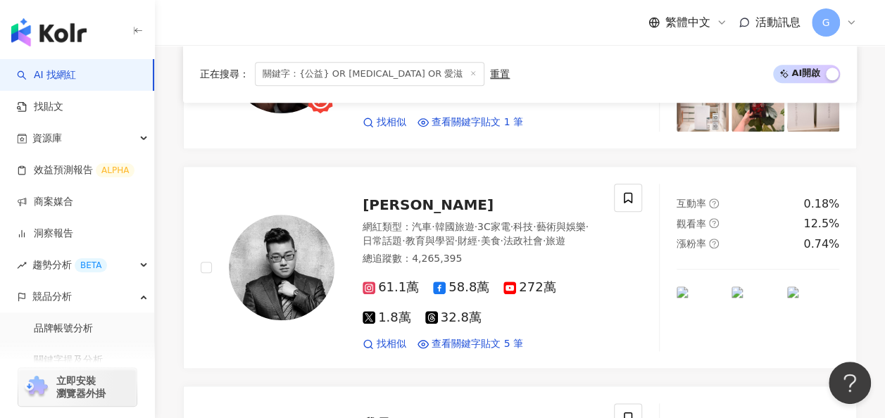
scroll to position [0, 0]
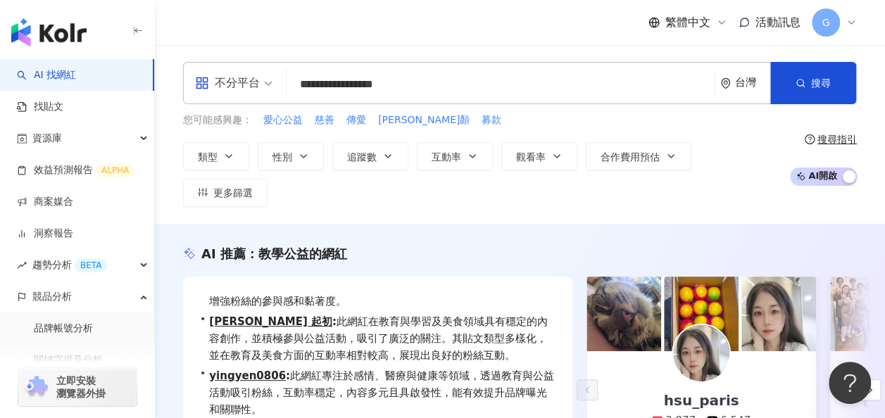
click at [367, 83] on input "**********" at bounding box center [500, 84] width 416 height 27
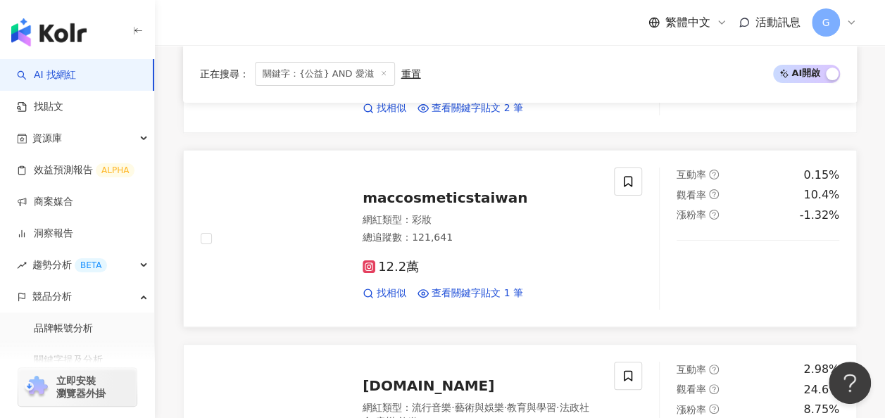
scroll to position [2818, 0]
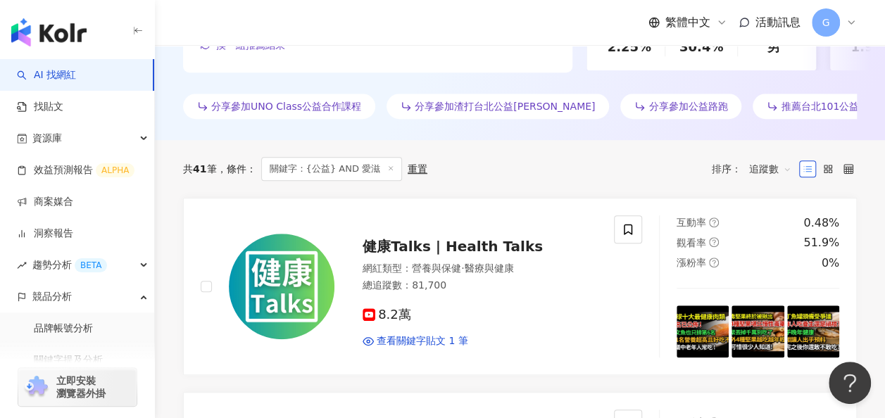
scroll to position [0, 0]
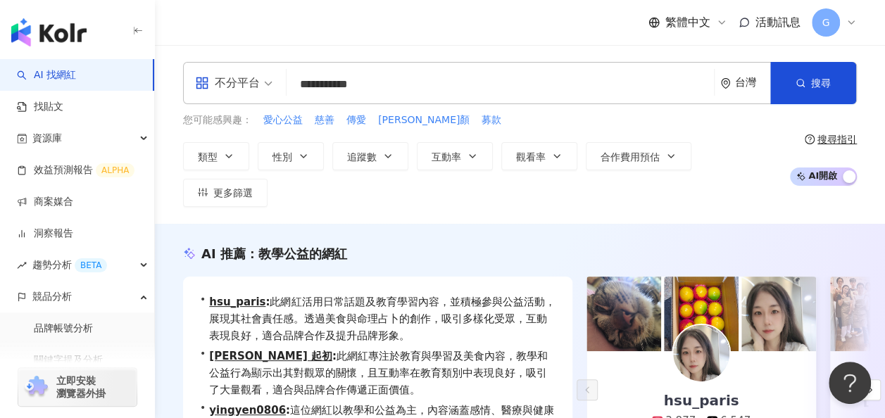
click at [823, 134] on div "搜尋指引" at bounding box center [837, 139] width 39 height 11
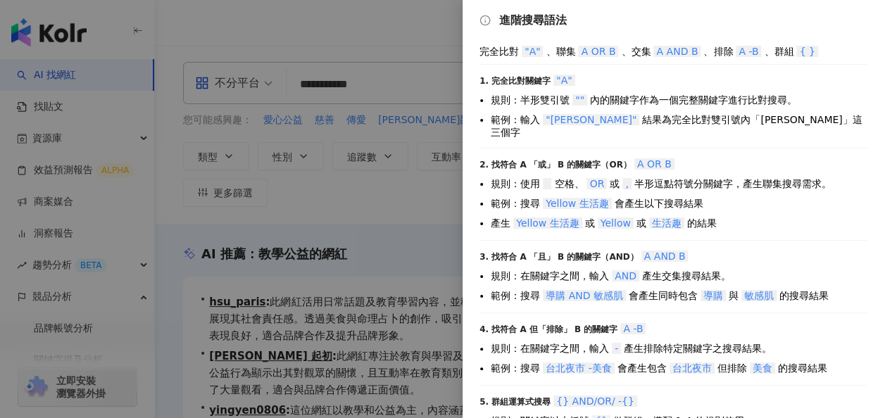
scroll to position [2, 0]
click at [731, 115] on li "範例：輸入 "[PERSON_NAME]" 結果為完全比對雙引號內「[PERSON_NAME]」這三個字" at bounding box center [680, 125] width 378 height 25
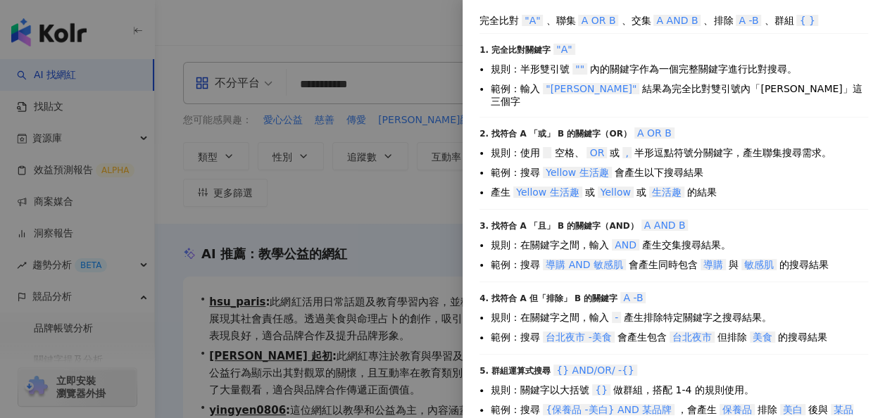
scroll to position [34, 0]
click at [303, 141] on div at bounding box center [442, 209] width 885 height 418
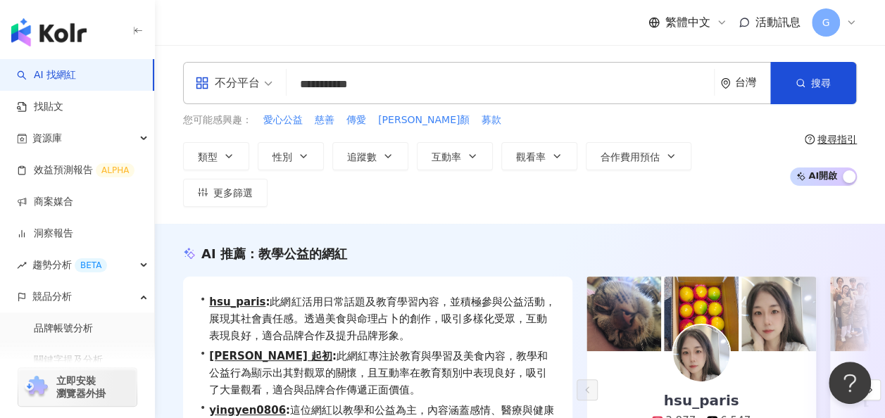
click at [356, 87] on input "**********" at bounding box center [500, 84] width 416 height 27
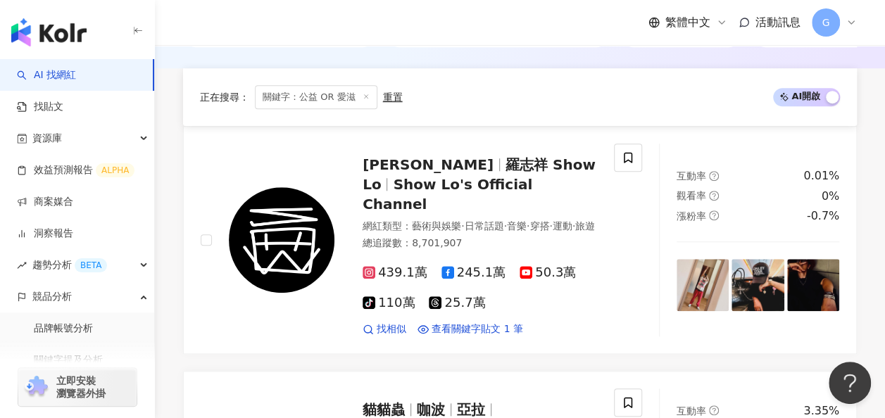
scroll to position [775, 0]
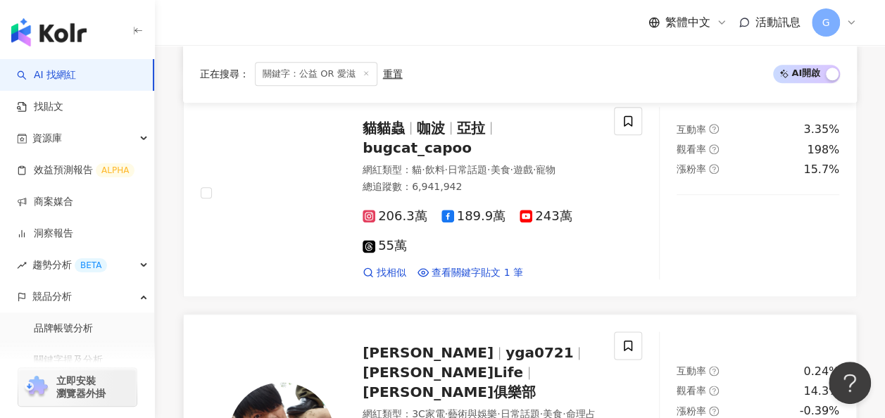
type input "********"
